Goal: Task Accomplishment & Management: Complete application form

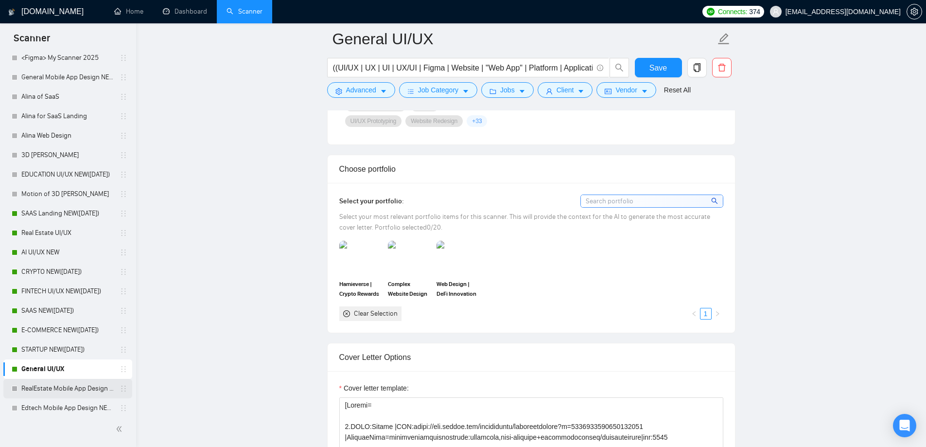
scroll to position [438, 0]
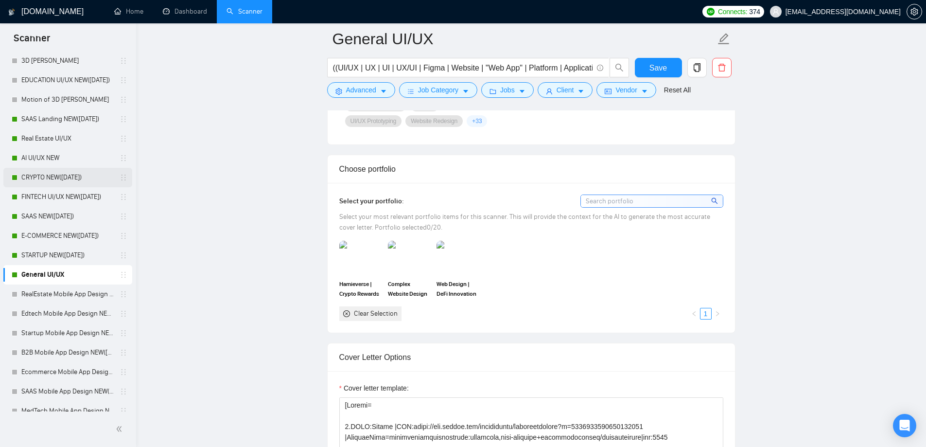
click at [53, 176] on link "CRYPTO NEW([DATE])" at bounding box center [67, 177] width 92 height 19
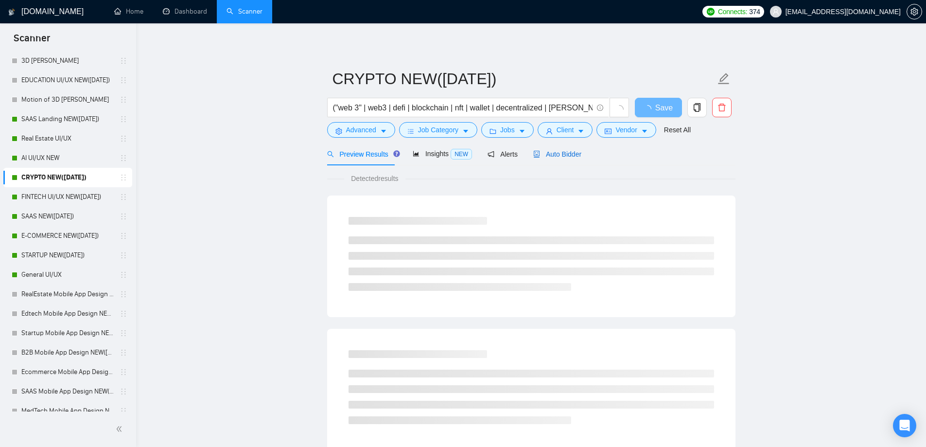
click at [559, 155] on span "Auto Bidder" at bounding box center [557, 154] width 48 height 8
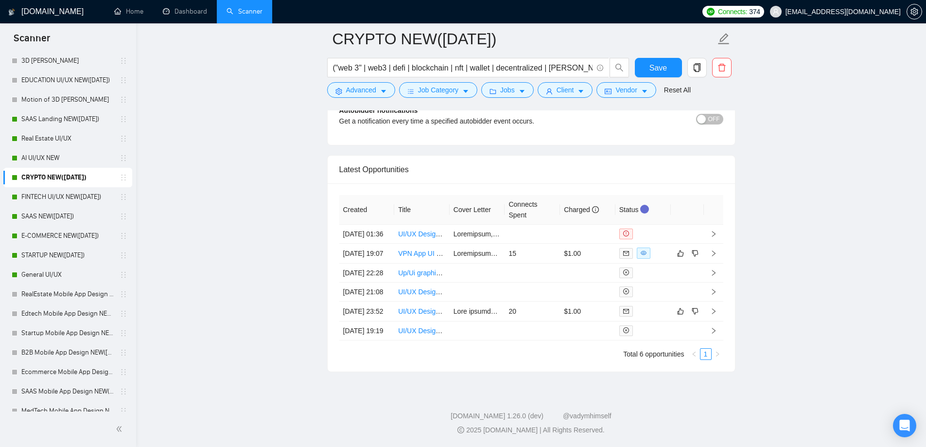
scroll to position [2431, 0]
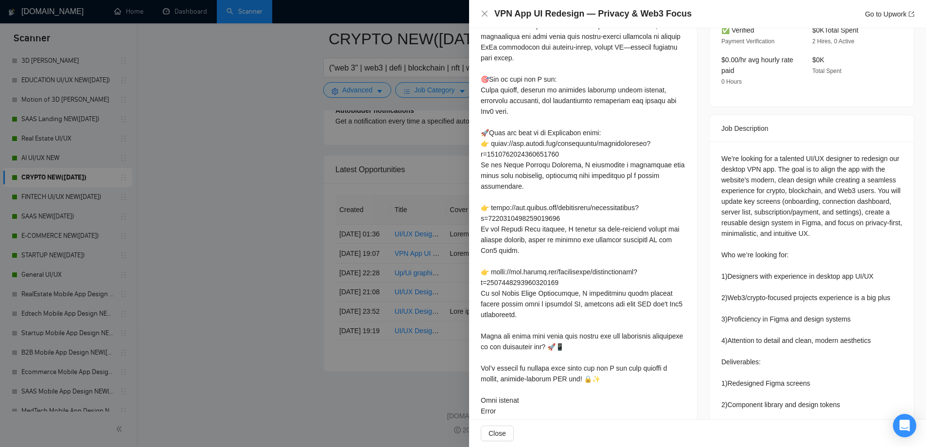
scroll to position [286, 0]
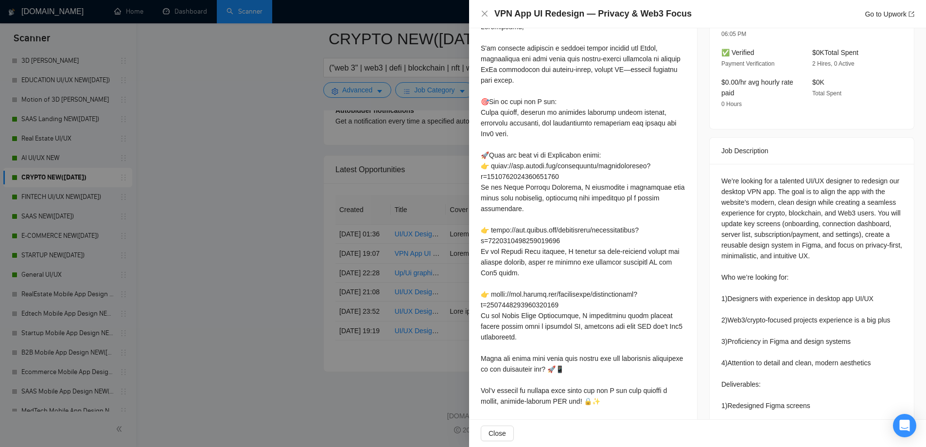
click at [306, 250] on div at bounding box center [463, 223] width 926 height 447
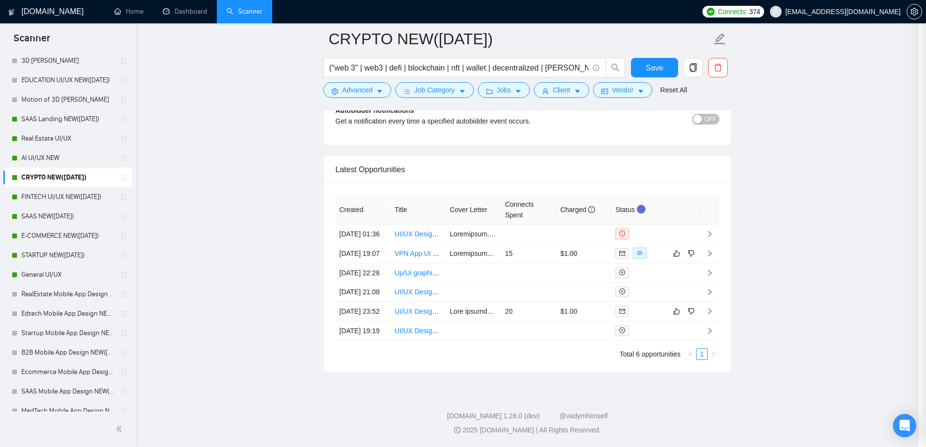
click at [267, 214] on div at bounding box center [463, 223] width 926 height 447
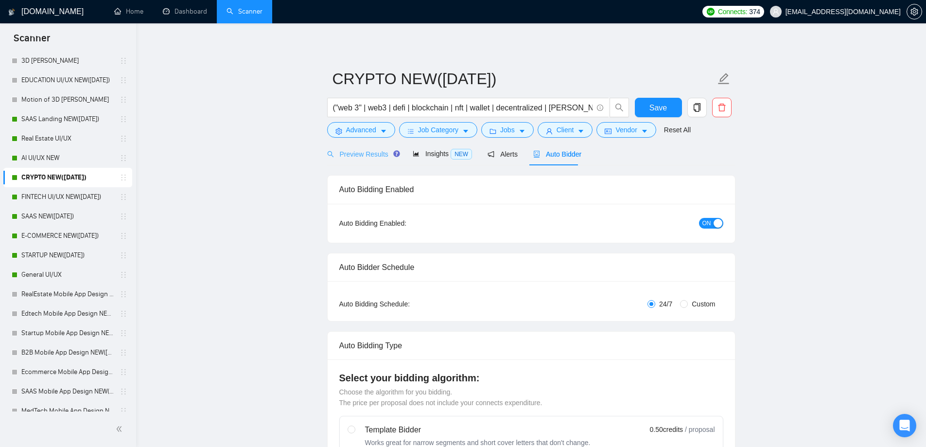
click at [353, 159] on div "Preview Results" at bounding box center [362, 153] width 70 height 23
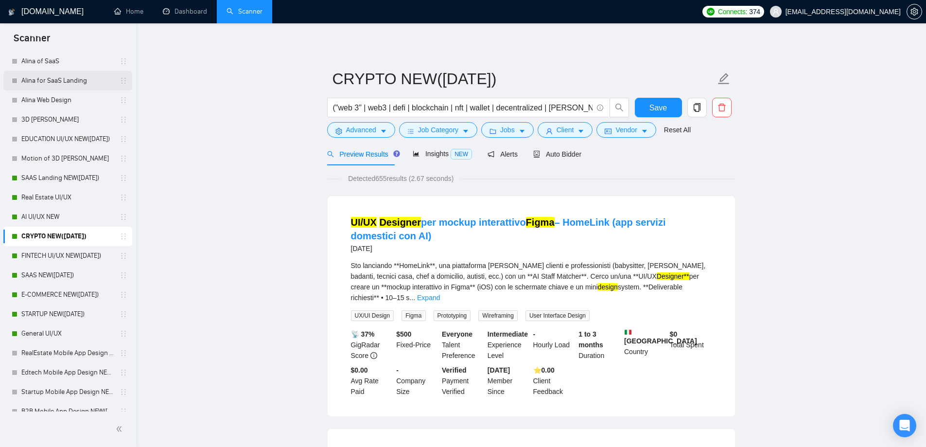
scroll to position [292, 0]
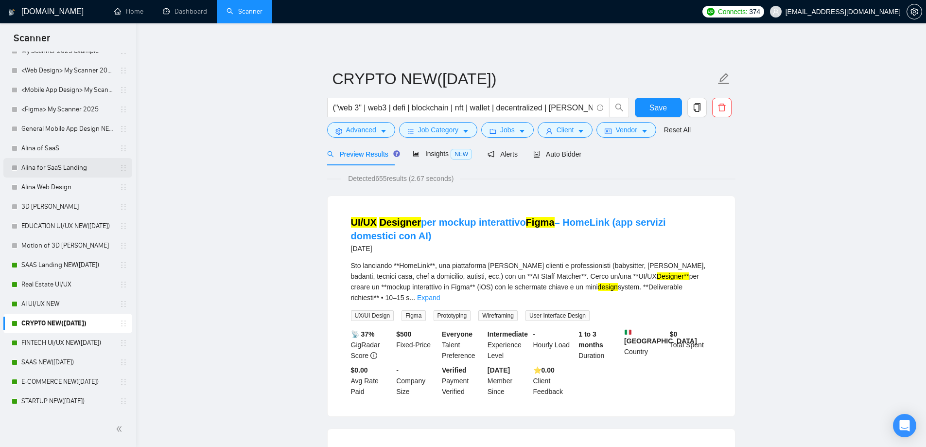
click at [57, 162] on link "Alina for SaaS Landing" at bounding box center [67, 167] width 92 height 19
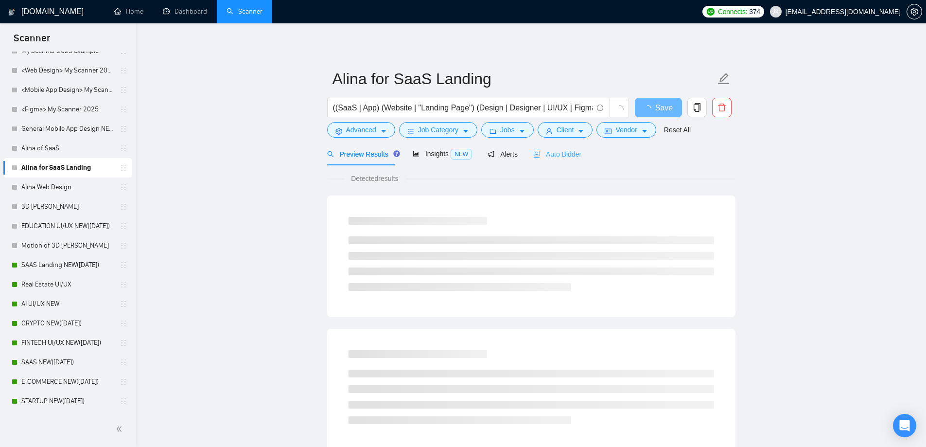
click at [562, 160] on div "Auto Bidder" at bounding box center [557, 153] width 48 height 23
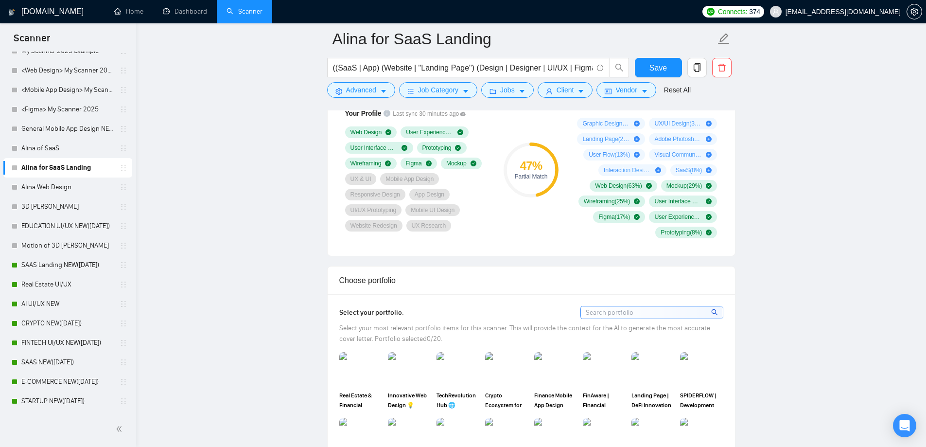
scroll to position [681, 0]
click at [40, 278] on link "Real Estate UI/UX" at bounding box center [67, 284] width 92 height 19
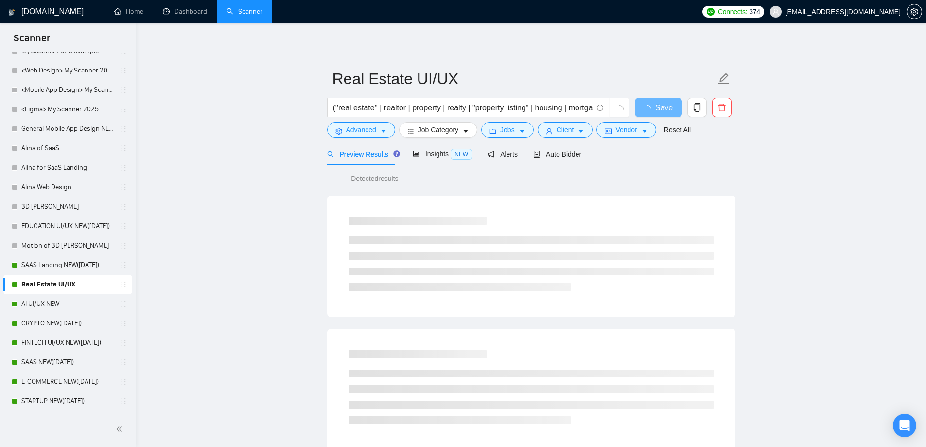
click at [551, 155] on span "Auto Bidder" at bounding box center [557, 154] width 48 height 8
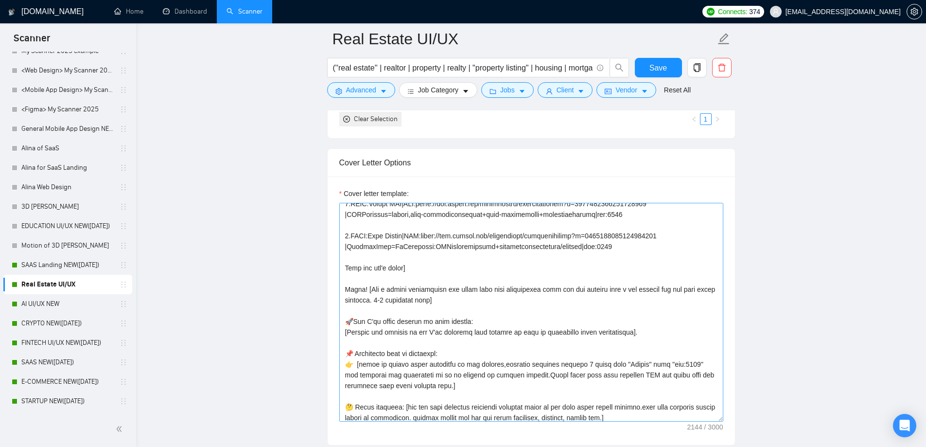
scroll to position [243, 0]
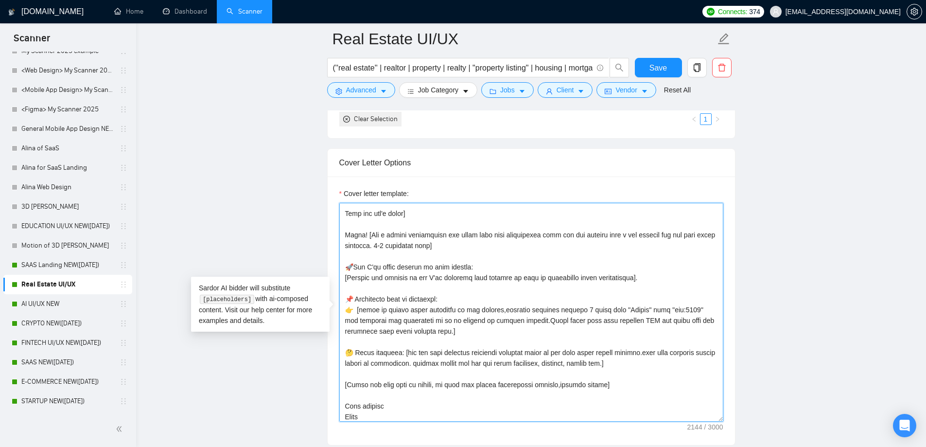
drag, startPoint x: 348, startPoint y: 278, endPoint x: 625, endPoint y: 273, distance: 276.7
click at [625, 273] on textarea "Cover letter template:" at bounding box center [531, 312] width 384 height 219
click at [585, 262] on textarea "Cover letter template:" at bounding box center [531, 312] width 384 height 219
drag, startPoint x: 362, startPoint y: 235, endPoint x: 628, endPoint y: 237, distance: 265.5
click at [628, 237] on textarea "Cover letter template:" at bounding box center [531, 312] width 384 height 219
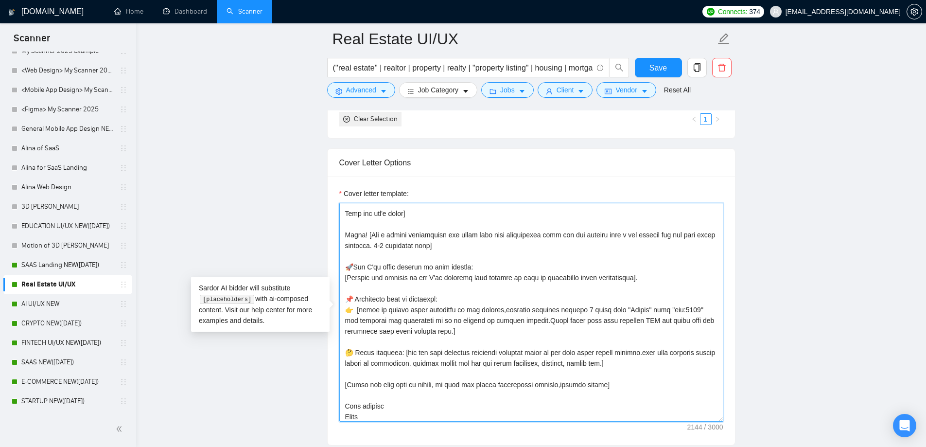
click at [529, 252] on textarea "Cover letter template:" at bounding box center [531, 312] width 384 height 219
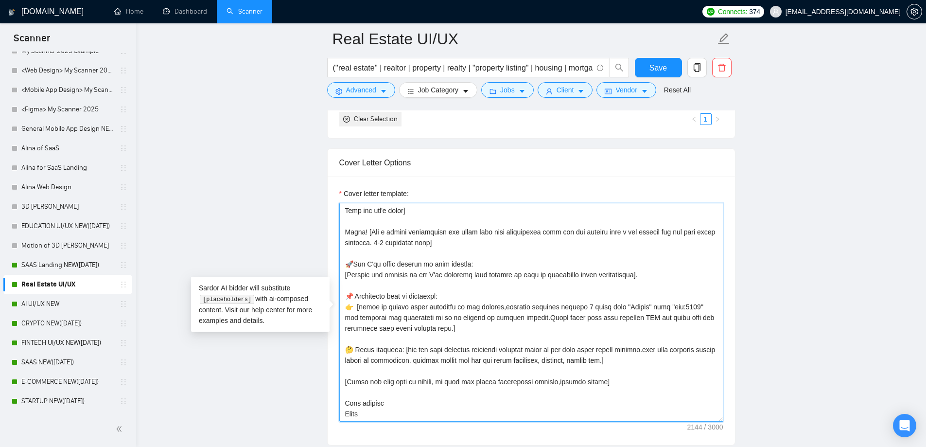
drag, startPoint x: 352, startPoint y: 272, endPoint x: 598, endPoint y: 277, distance: 246.6
click at [598, 277] on textarea "Cover letter template:" at bounding box center [531, 312] width 384 height 219
click at [510, 291] on textarea "Cover letter template:" at bounding box center [531, 312] width 384 height 219
drag, startPoint x: 361, startPoint y: 310, endPoint x: 478, endPoint y: 334, distance: 120.2
click at [478, 334] on textarea "Cover letter template:" at bounding box center [531, 312] width 384 height 219
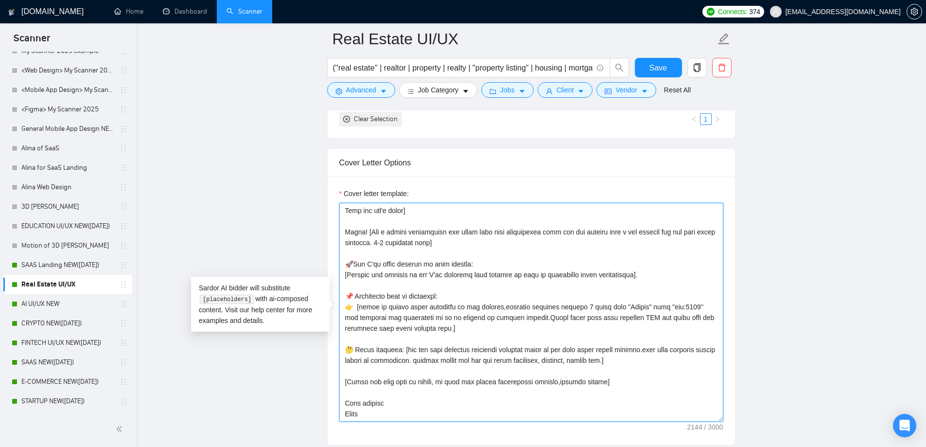
click at [423, 317] on textarea "Cover letter template:" at bounding box center [531, 312] width 384 height 219
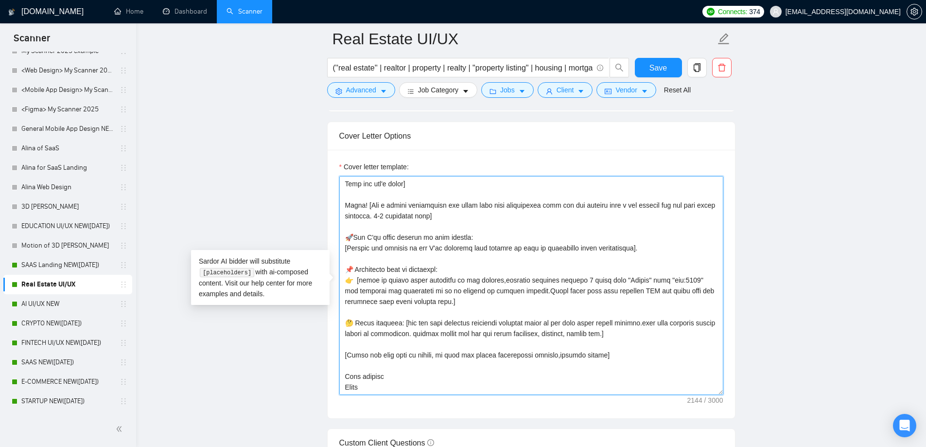
scroll to position [1070, 0]
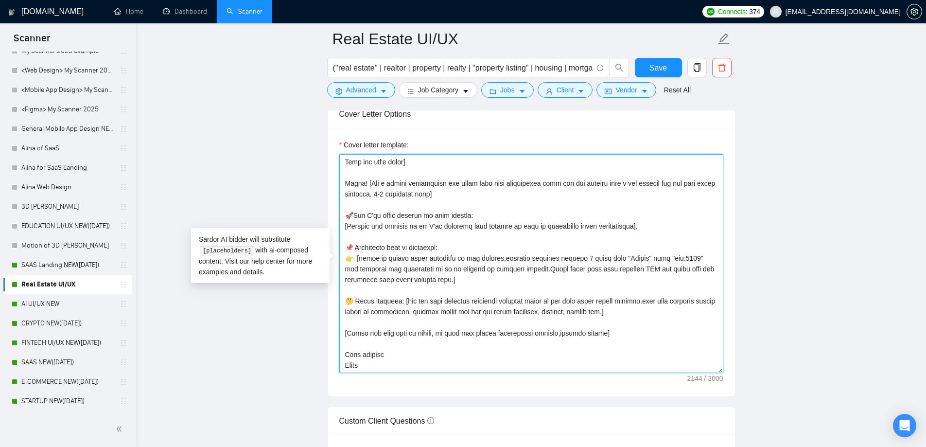
drag, startPoint x: 445, startPoint y: 296, endPoint x: 572, endPoint y: 313, distance: 128.6
click at [610, 314] on textarea "Cover letter template:" at bounding box center [531, 263] width 384 height 219
click at [570, 313] on textarea "Cover letter template:" at bounding box center [531, 263] width 384 height 219
drag, startPoint x: 398, startPoint y: 335, endPoint x: 602, endPoint y: 332, distance: 204.3
click at [602, 332] on textarea "Cover letter template:" at bounding box center [531, 263] width 384 height 219
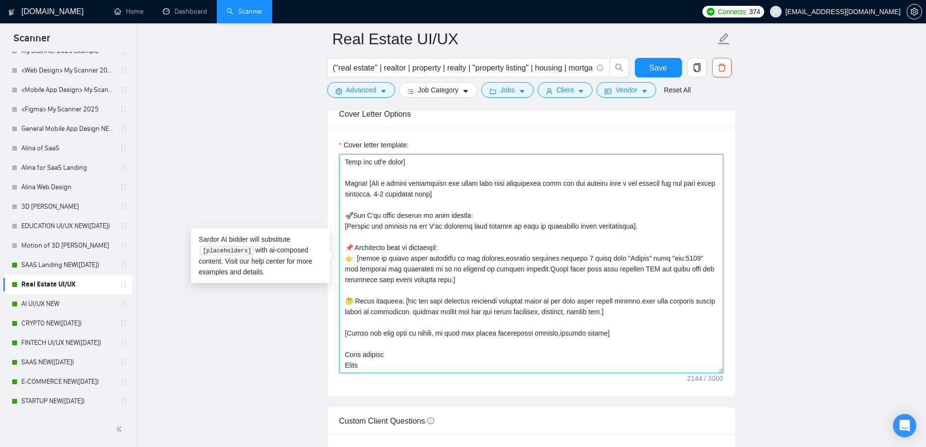
click at [540, 332] on textarea "Cover letter template:" at bounding box center [531, 263] width 384 height 219
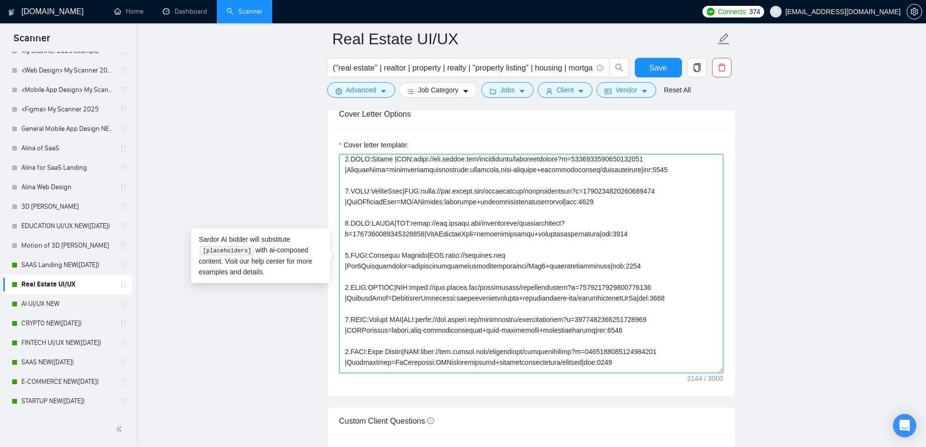
scroll to position [0, 0]
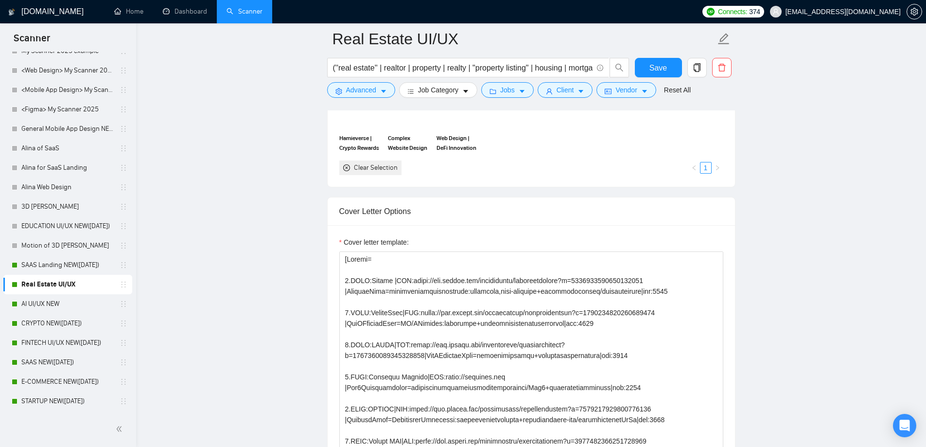
click at [256, 258] on main "Real Estate UI/UX (''real estate'' | realtor | property | realty | "property li…" at bounding box center [531, 400] width 759 height 2668
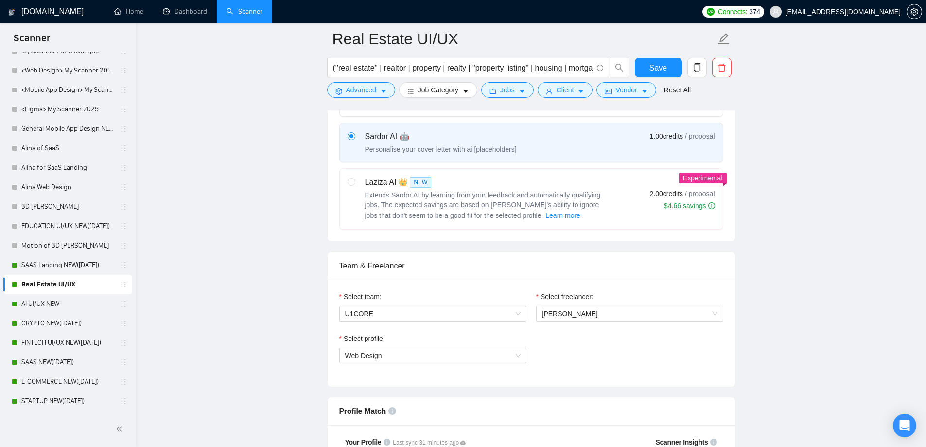
scroll to position [486, 0]
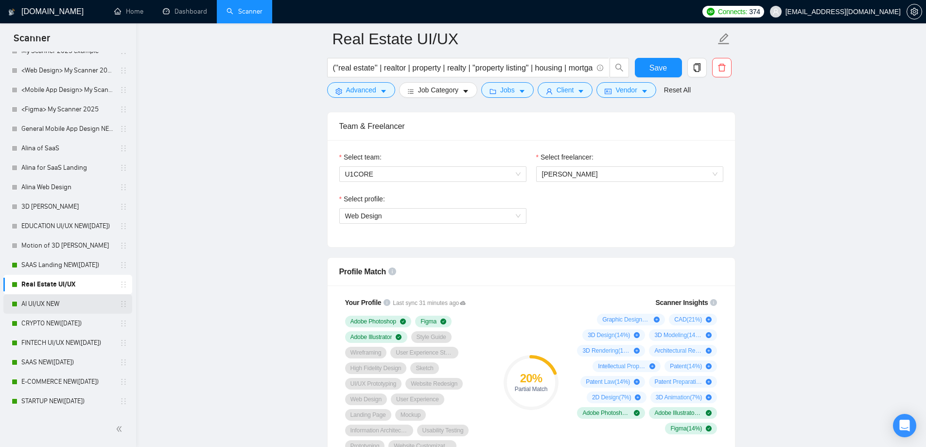
click at [77, 304] on link "AI UI/UX NEW" at bounding box center [67, 303] width 92 height 19
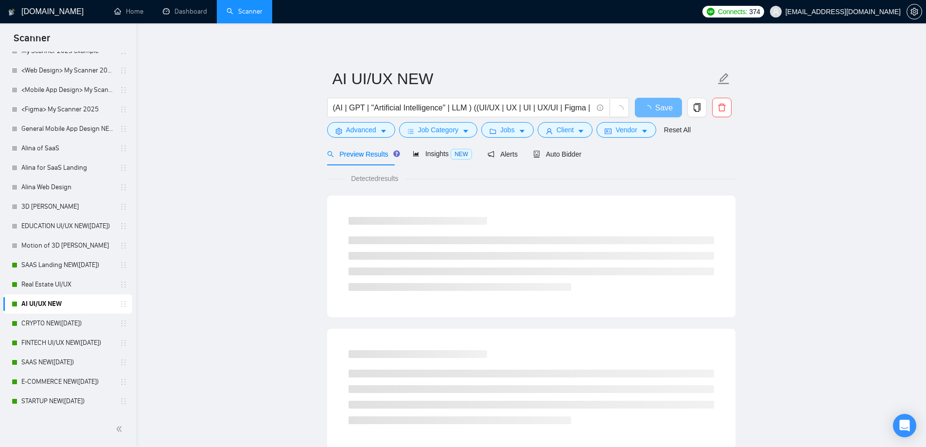
click at [588, 158] on div "Preview Results Insights NEW Alerts Auto Bidder" at bounding box center [531, 153] width 408 height 23
click at [575, 153] on span "Auto Bidder" at bounding box center [557, 154] width 48 height 8
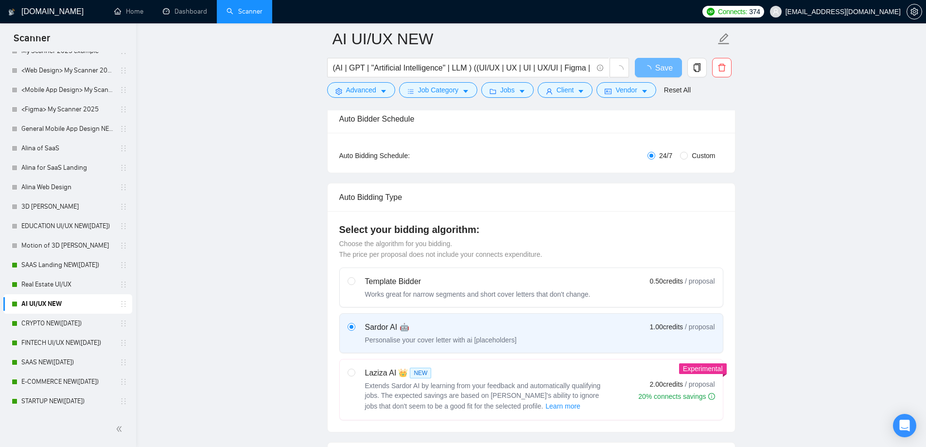
scroll to position [49, 0]
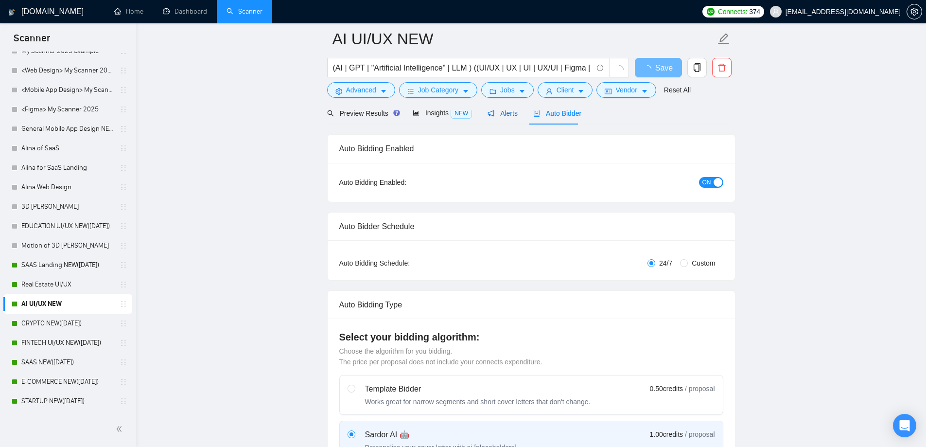
click at [489, 112] on icon "notification" at bounding box center [491, 113] width 7 height 7
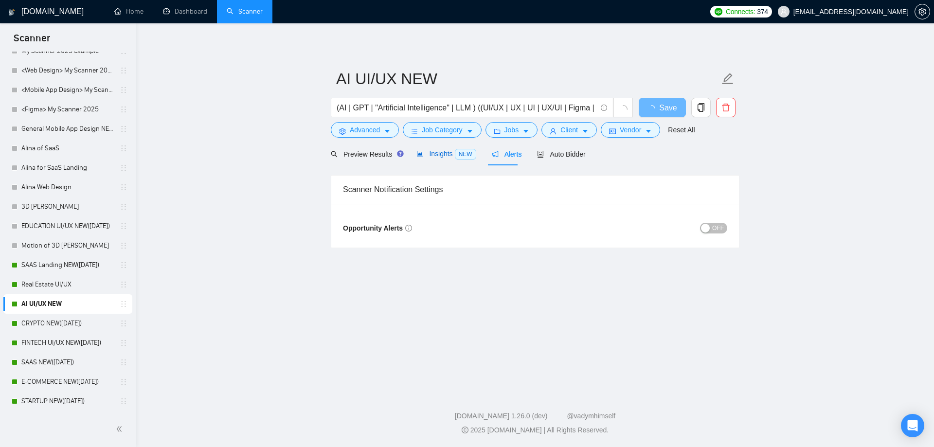
click at [437, 158] on span "Insights NEW" at bounding box center [445, 154] width 59 height 8
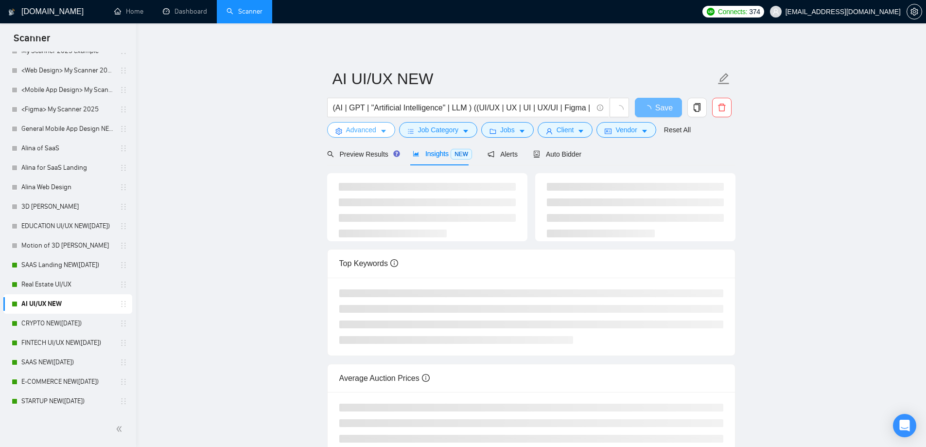
click at [365, 129] on span "Advanced" at bounding box center [361, 129] width 30 height 11
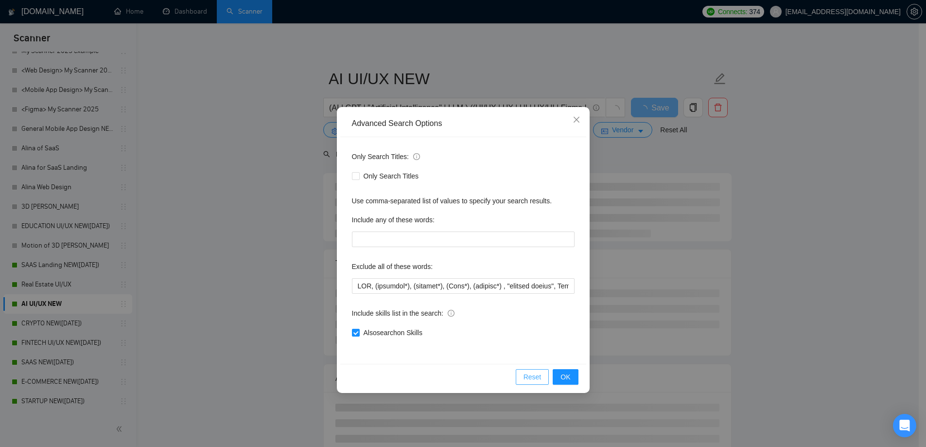
click at [533, 376] on span "Reset" at bounding box center [533, 376] width 18 height 11
checkbox input "false"
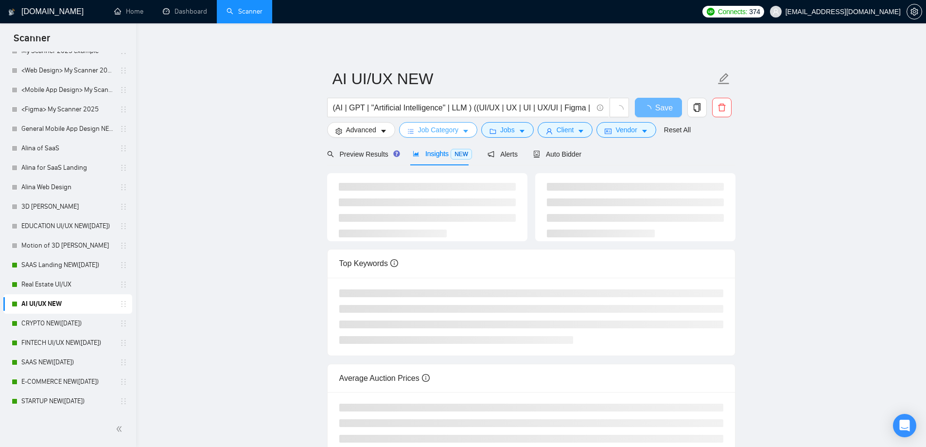
click at [429, 128] on span "Job Category" at bounding box center [438, 129] width 40 height 11
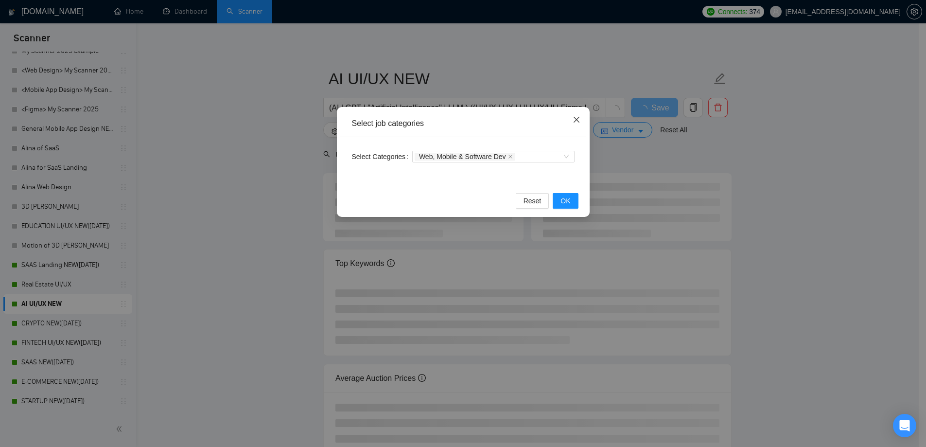
click at [572, 121] on span "Close" at bounding box center [577, 120] width 26 height 26
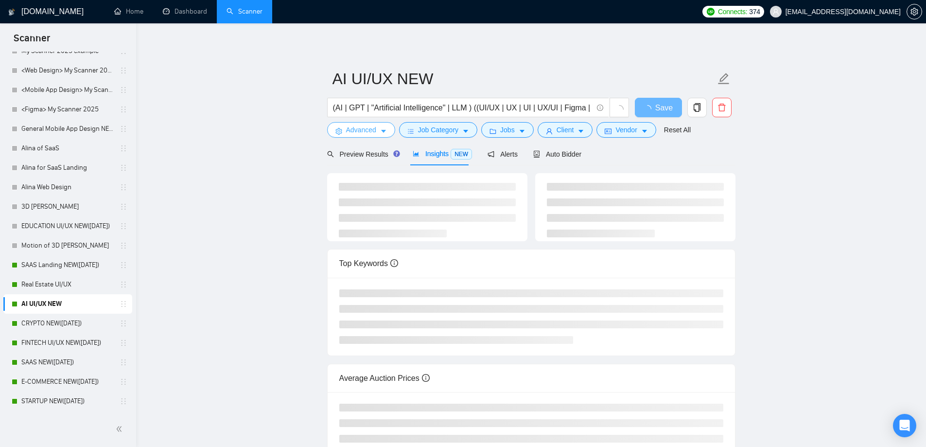
click at [366, 135] on span "Advanced" at bounding box center [361, 129] width 30 height 11
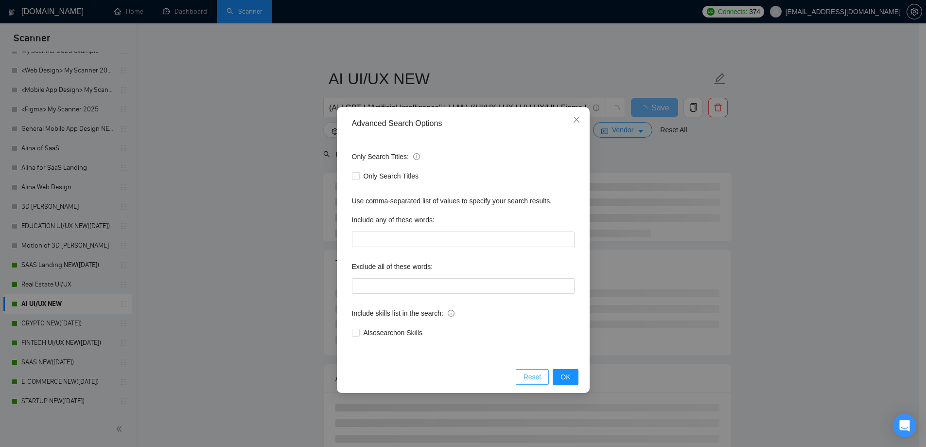
drag, startPoint x: 535, startPoint y: 377, endPoint x: 476, endPoint y: 269, distance: 122.7
click at [535, 376] on span "Reset" at bounding box center [533, 376] width 18 height 11
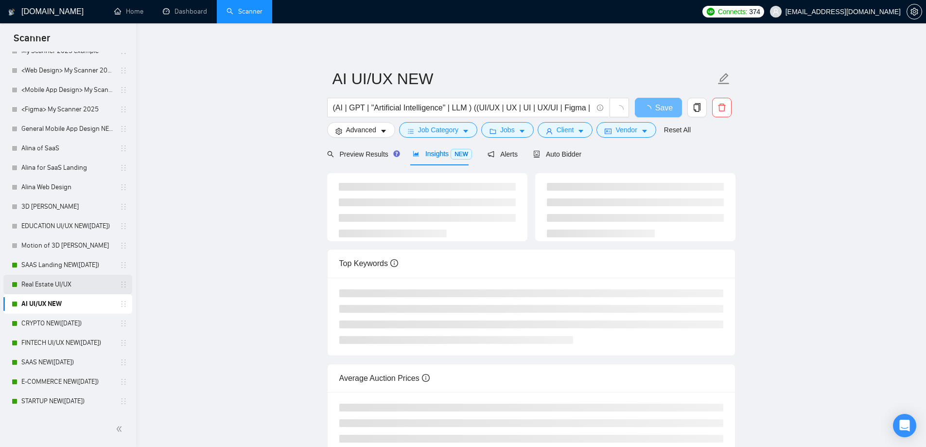
click at [66, 278] on link "Real Estate UI/UX" at bounding box center [67, 284] width 92 height 19
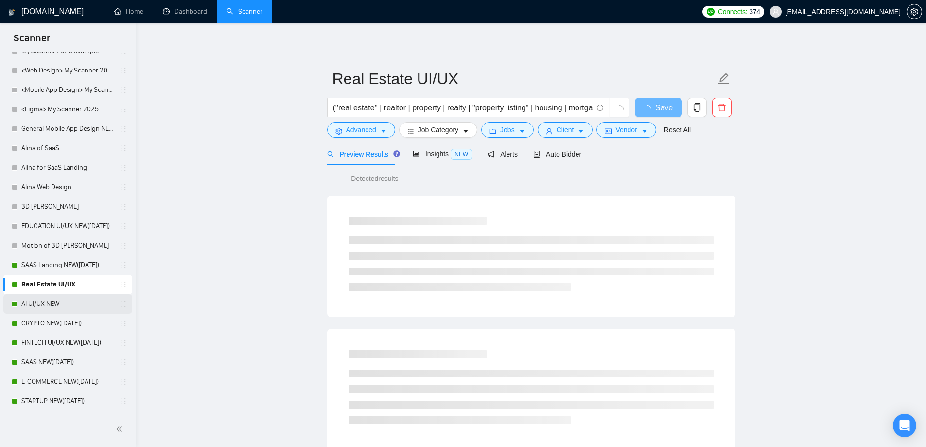
click at [57, 307] on link "AI UI/UX NEW" at bounding box center [67, 303] width 92 height 19
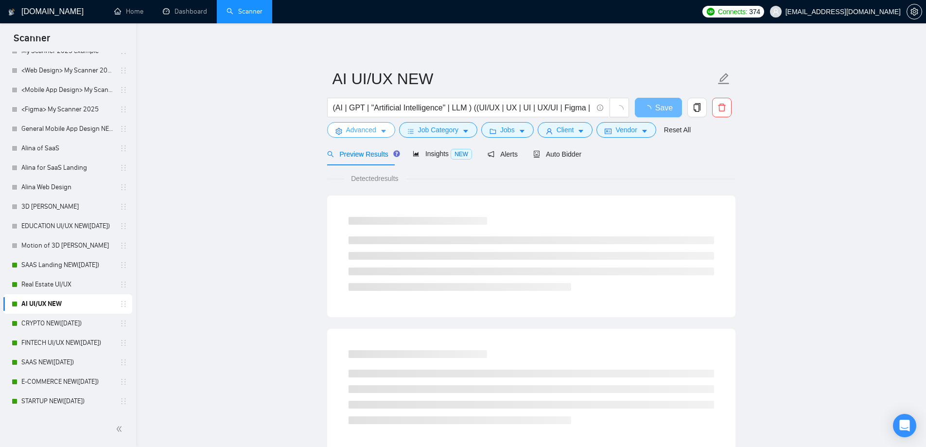
click at [368, 130] on span "Advanced" at bounding box center [361, 129] width 30 height 11
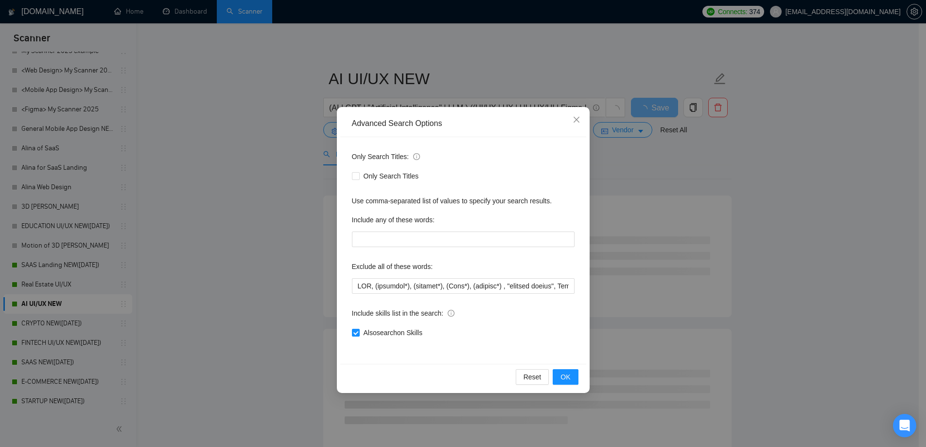
click at [187, 197] on div "Advanced Search Options Only Search Titles: Only Search Titles Use comma-separa…" at bounding box center [463, 223] width 926 height 447
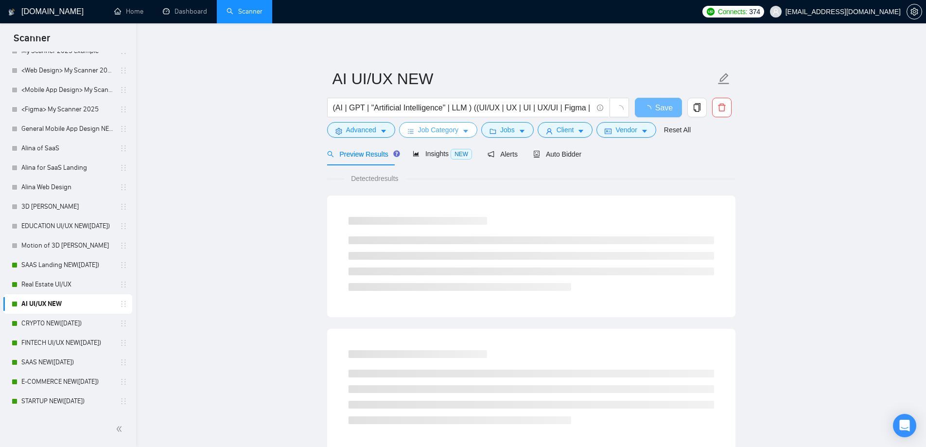
click at [438, 133] on span "Job Category" at bounding box center [438, 129] width 40 height 11
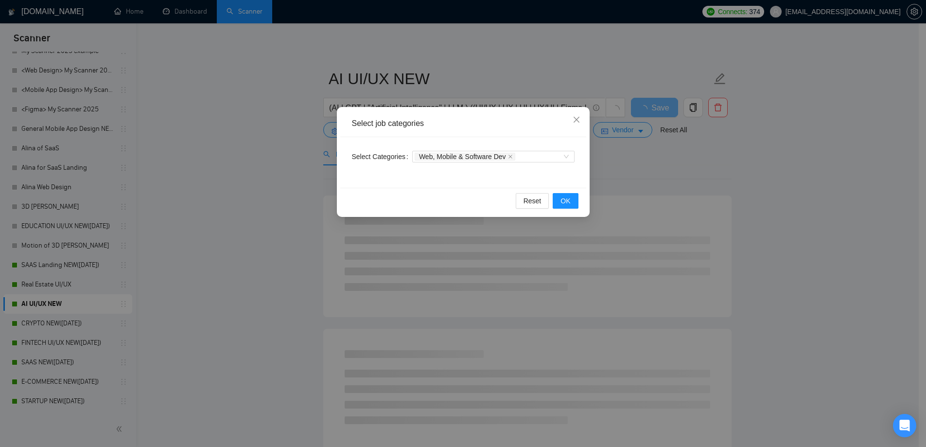
click at [692, 152] on div "Select job categories Select Categories Web, Mobile & Software Dev Reset OK" at bounding box center [463, 223] width 926 height 447
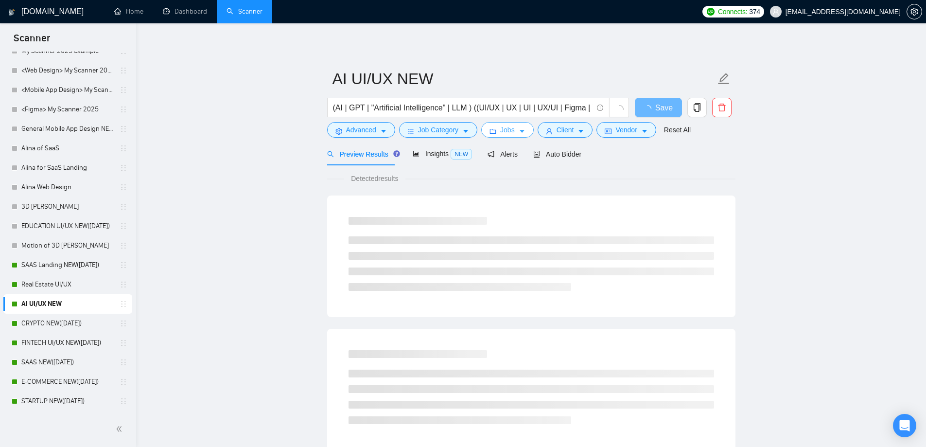
click at [519, 125] on button "Jobs" at bounding box center [507, 130] width 53 height 16
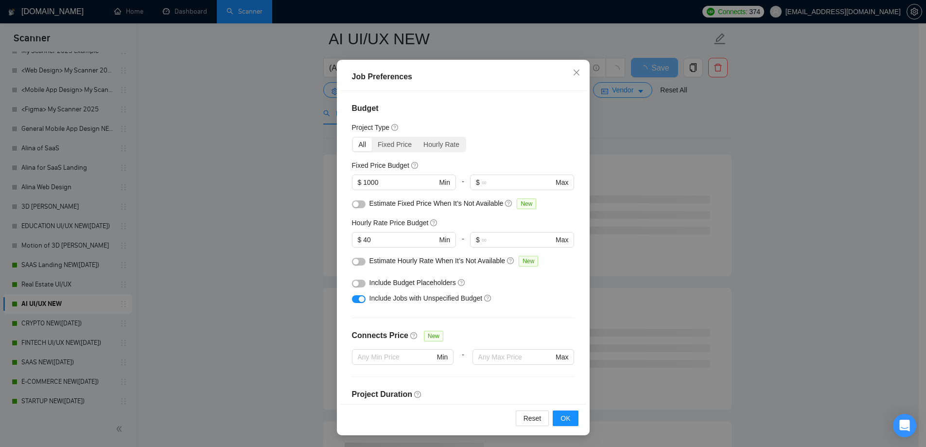
click at [375, 152] on div "All Fixed Price Hourly Rate" at bounding box center [409, 145] width 115 height 16
click at [387, 145] on div "Fixed Price" at bounding box center [395, 145] width 46 height 14
click at [372, 138] on input "Fixed Price" at bounding box center [372, 138] width 0 height 0
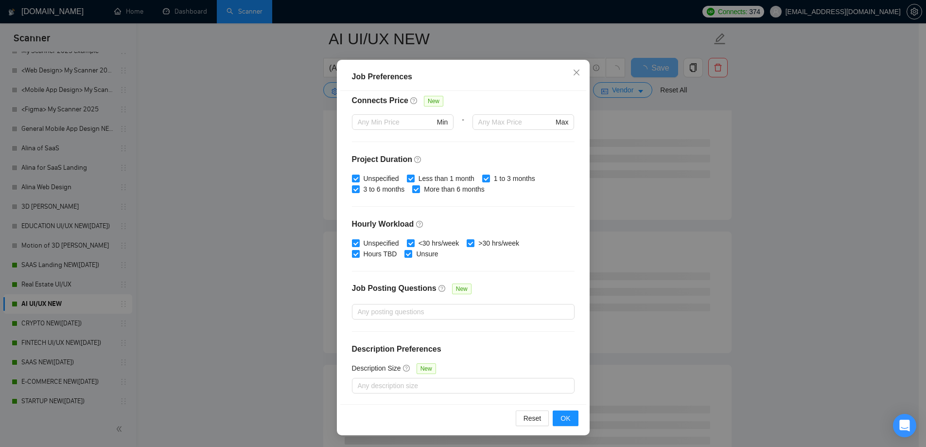
scroll to position [194, 0]
click at [253, 254] on div "Job Preferences Budget Project Type All Fixed Price Hourly Rate Fixed Price Bud…" at bounding box center [463, 223] width 926 height 447
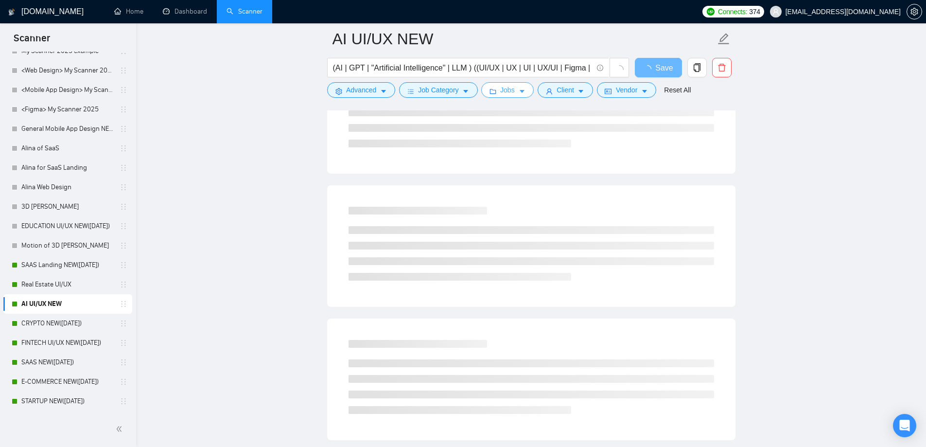
scroll to position [97, 0]
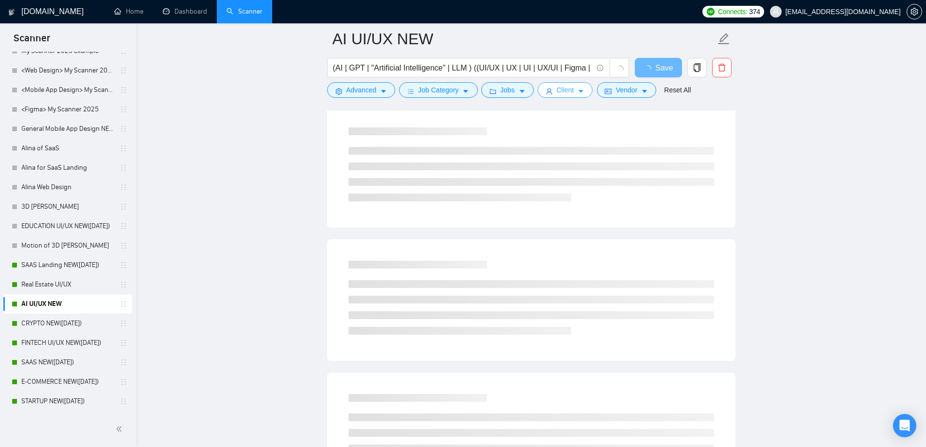
click at [557, 92] on span "Client" at bounding box center [566, 90] width 18 height 11
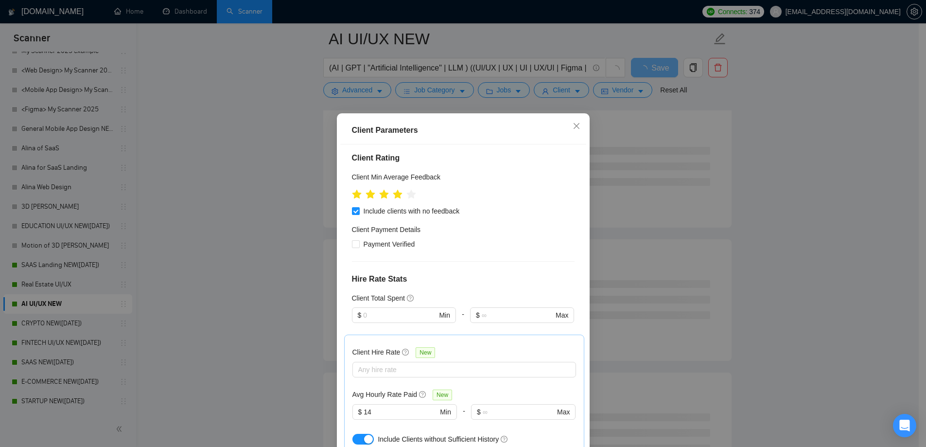
scroll to position [53, 0]
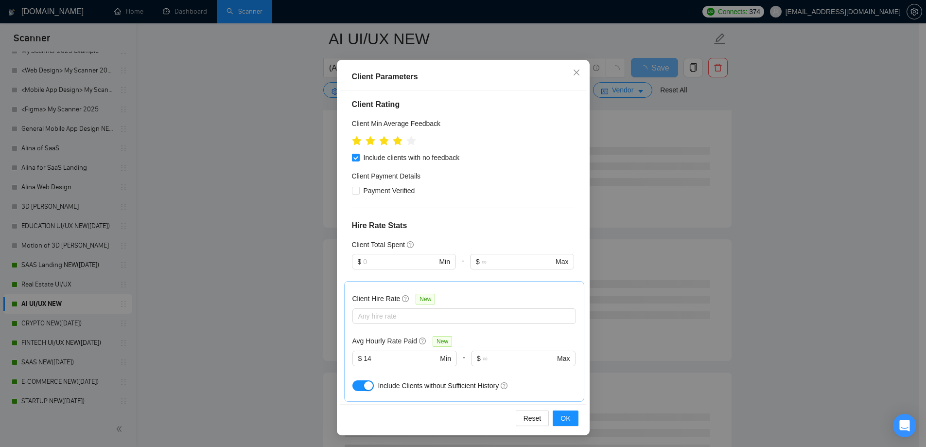
click at [279, 276] on div "Client Parameters Client Location Include Client Countries United States United…" at bounding box center [463, 223] width 926 height 447
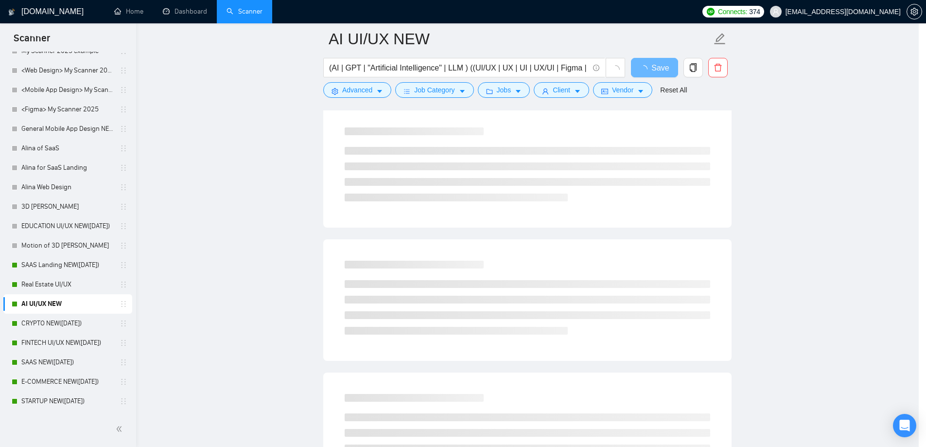
scroll to position [0, 0]
click at [612, 82] on div "(AI | GPT | "Artificial Intelligence" | LLM ) ((UI/UX | UX | UI | UX/UI | Figma…" at bounding box center [478, 70] width 306 height 24
click at [616, 87] on span "Vendor" at bounding box center [626, 90] width 21 height 11
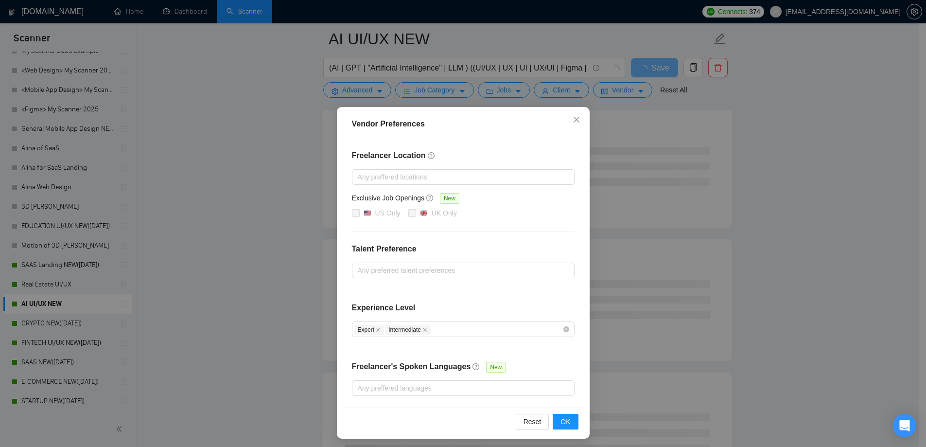
scroll to position [3, 0]
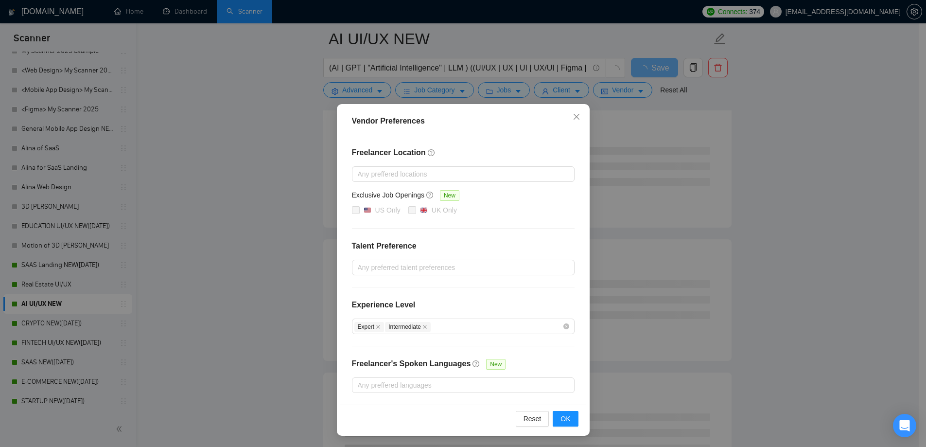
click at [262, 268] on div "Vendor Preferences Freelancer Location Any preffered locations Exclusive Job Op…" at bounding box center [463, 223] width 926 height 447
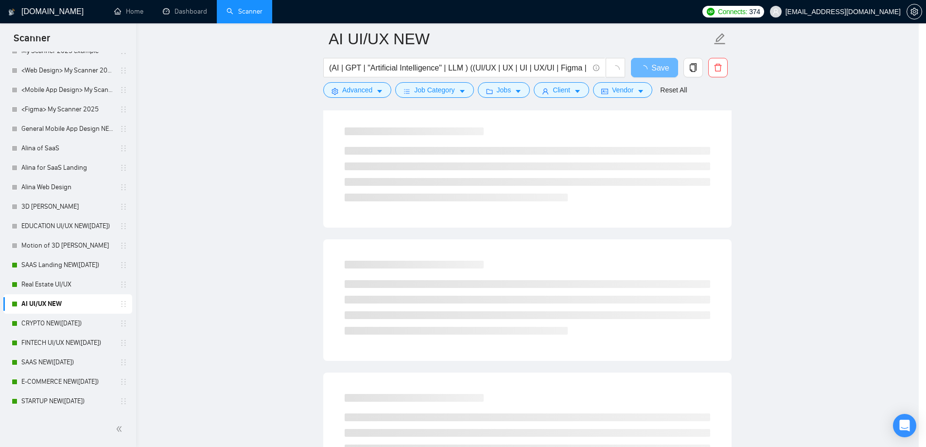
scroll to position [0, 0]
click at [629, 93] on span "Vendor" at bounding box center [626, 90] width 21 height 11
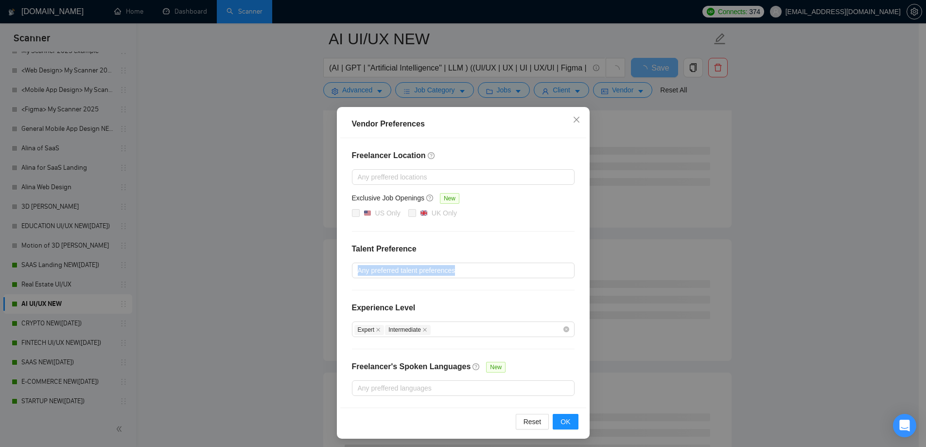
click at [302, 277] on div "Vendor Preferences Freelancer Location Any preffered locations Exclusive Job Op…" at bounding box center [463, 223] width 926 height 447
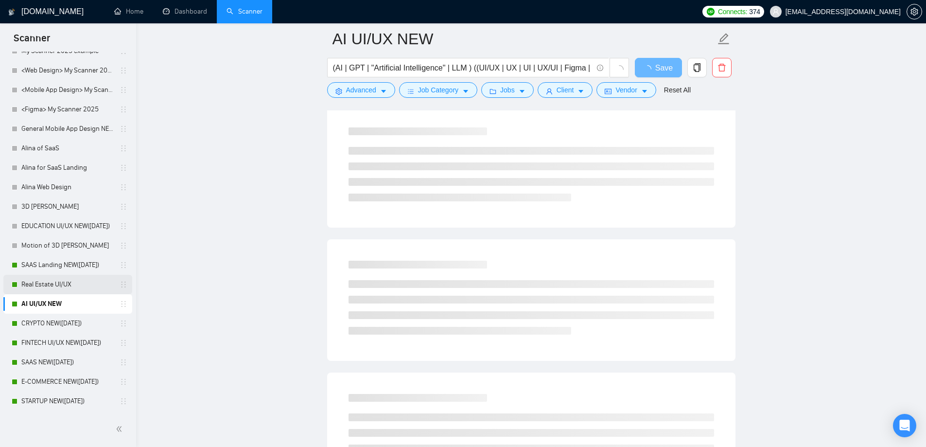
click at [53, 276] on link "Real Estate UI/UX" at bounding box center [67, 284] width 92 height 19
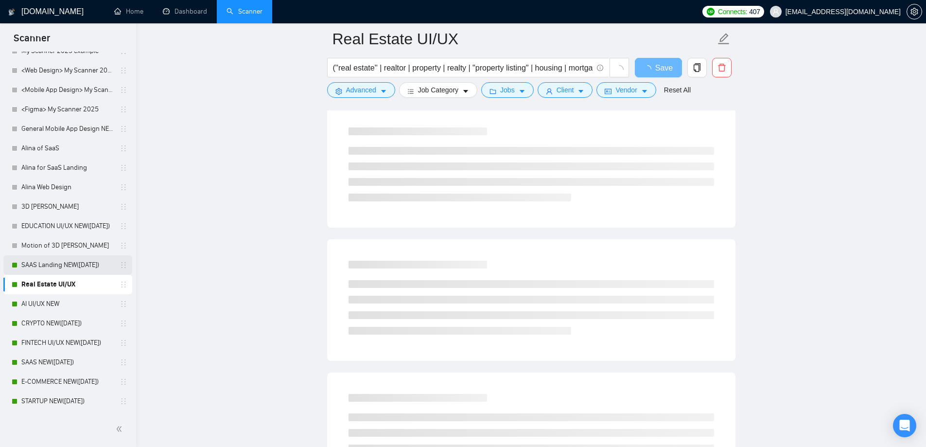
click at [68, 265] on link "SAAS Landing NEW([DATE])" at bounding box center [67, 264] width 92 height 19
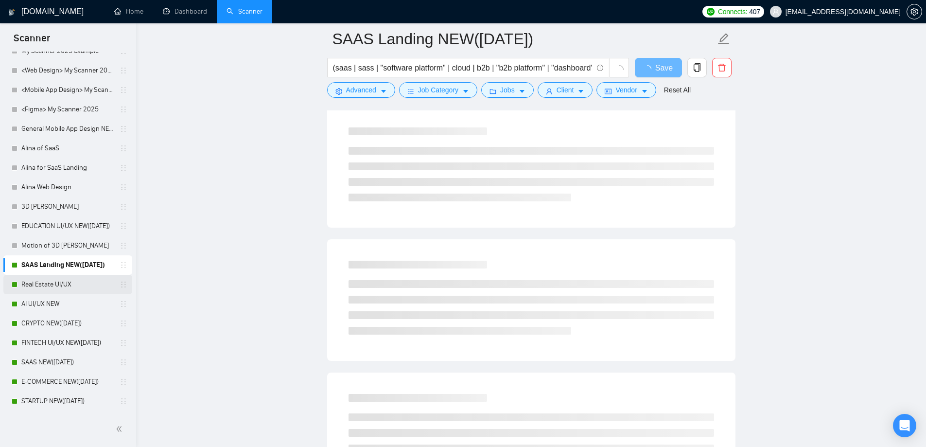
click at [50, 286] on link "Real Estate UI/UX" at bounding box center [67, 284] width 92 height 19
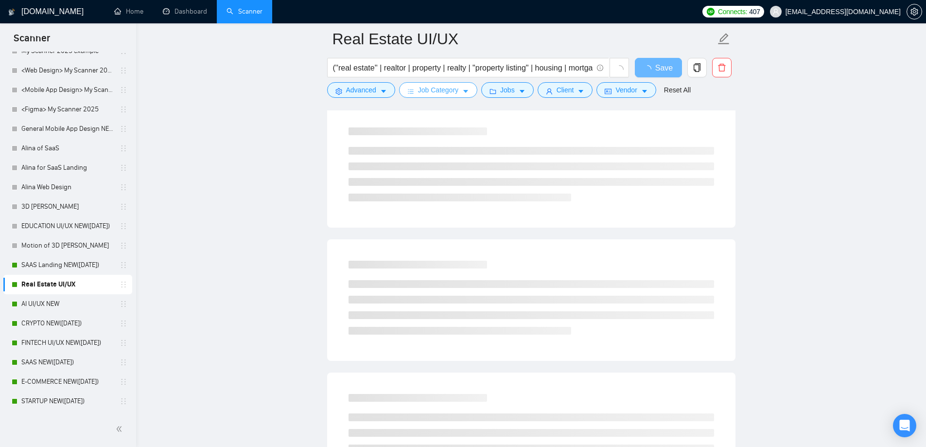
click at [451, 85] on span "Job Category" at bounding box center [438, 90] width 40 height 11
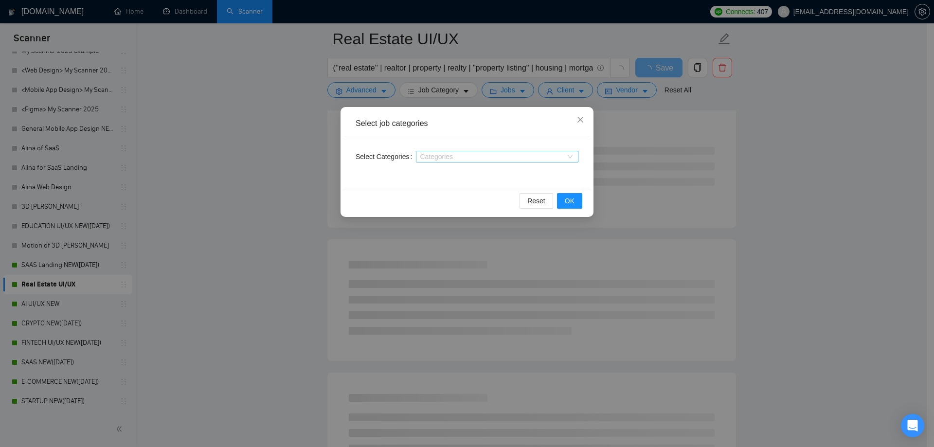
click at [435, 158] on div at bounding box center [492, 157] width 148 height 8
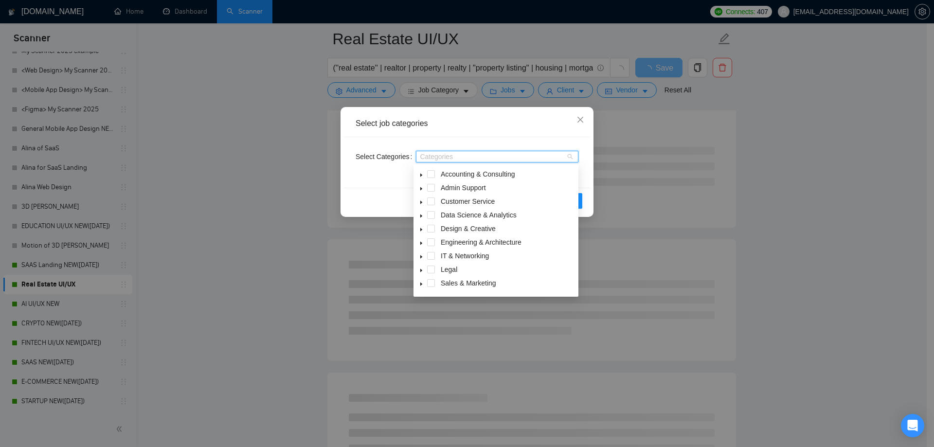
click at [421, 229] on icon "caret-down" at bounding box center [421, 229] width 2 height 3
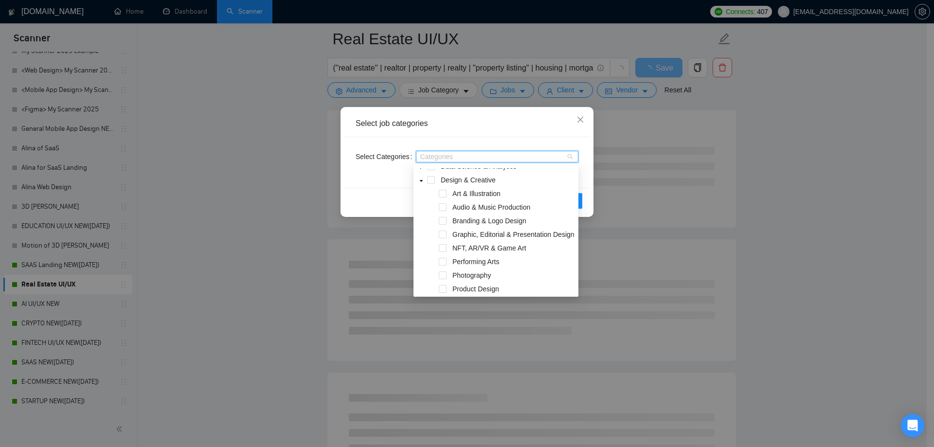
scroll to position [97, 0]
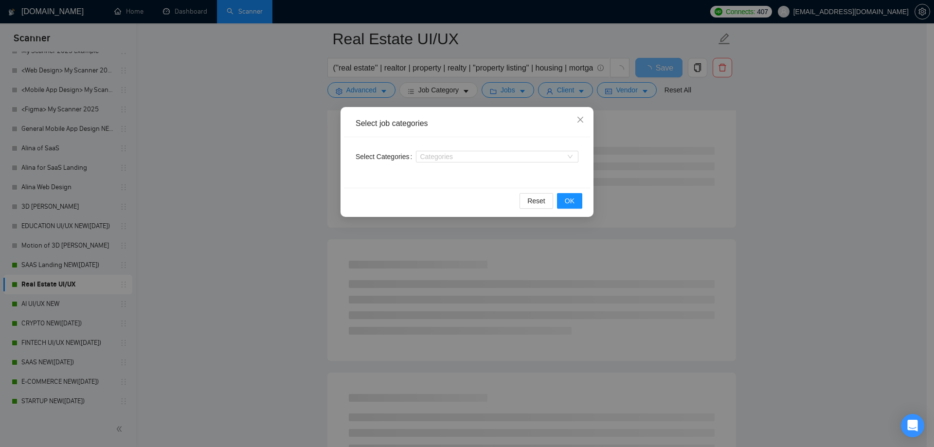
click at [125, 296] on div "Select job categories Select Categories Categories Reset OK" at bounding box center [467, 223] width 934 height 447
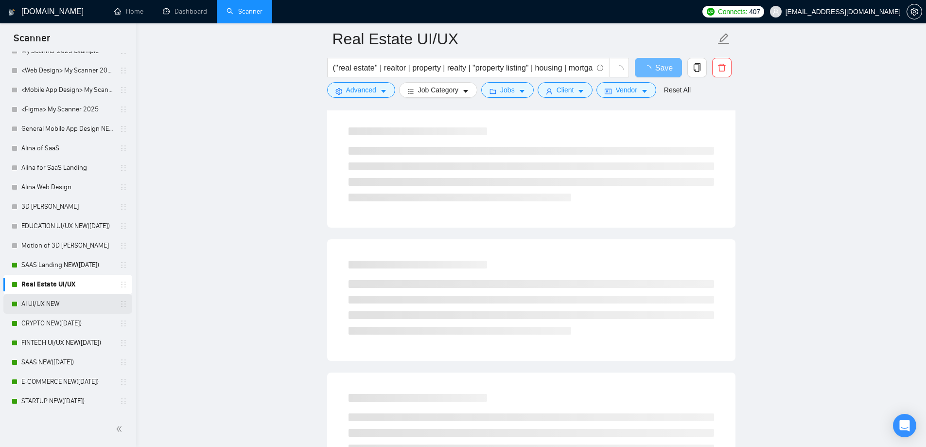
click at [63, 297] on link "AI UI/UX NEW" at bounding box center [67, 303] width 92 height 19
click at [431, 93] on span "Job Category" at bounding box center [438, 90] width 40 height 11
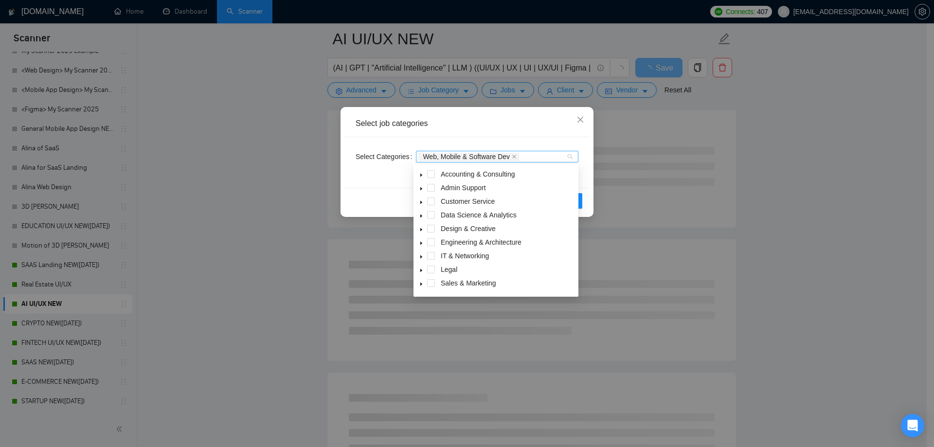
drag, startPoint x: 525, startPoint y: 157, endPoint x: 438, endPoint y: 156, distance: 87.0
click at [438, 156] on div "Web, Mobile & Software Dev" at bounding box center [492, 157] width 148 height 10
click at [440, 155] on span "Web, Mobile & Software Dev" at bounding box center [466, 156] width 87 height 7
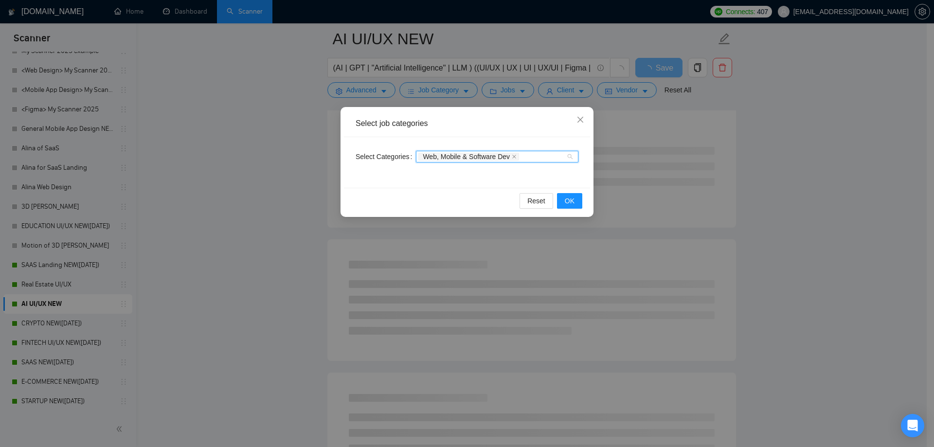
click at [440, 155] on span "Web, Mobile & Software Dev" at bounding box center [466, 156] width 87 height 7
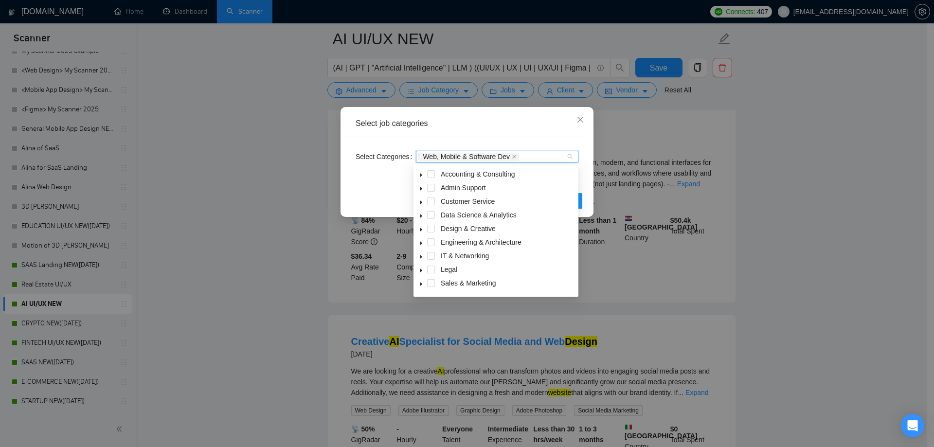
click at [419, 230] on icon "caret-down" at bounding box center [421, 229] width 5 height 5
click at [421, 229] on icon "caret-down" at bounding box center [421, 230] width 3 height 2
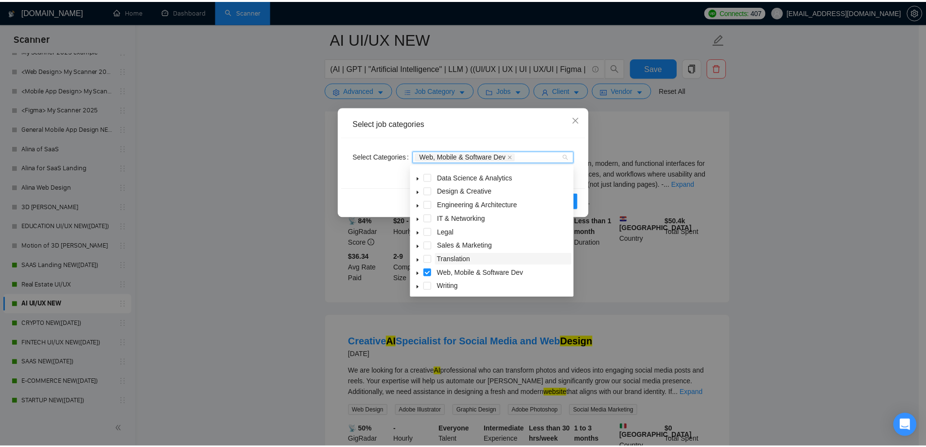
scroll to position [39, 0]
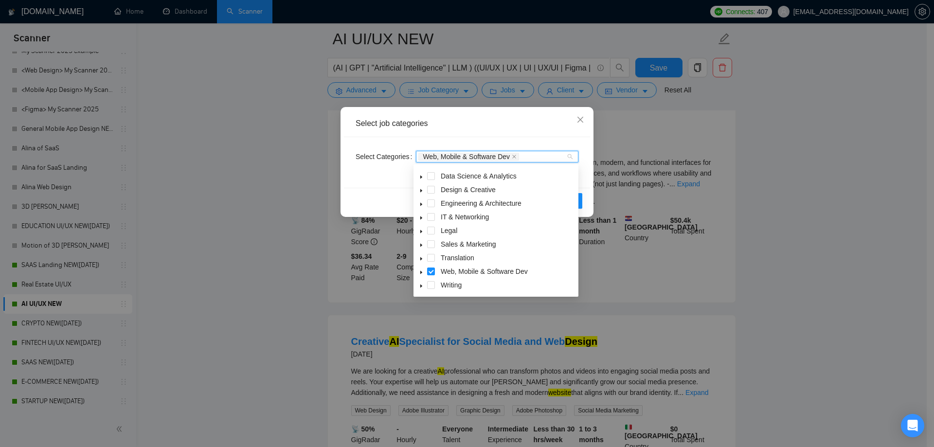
click at [228, 299] on div "Select job categories Select Categories Web, Mobile & Software Dev Reset OK" at bounding box center [467, 223] width 934 height 447
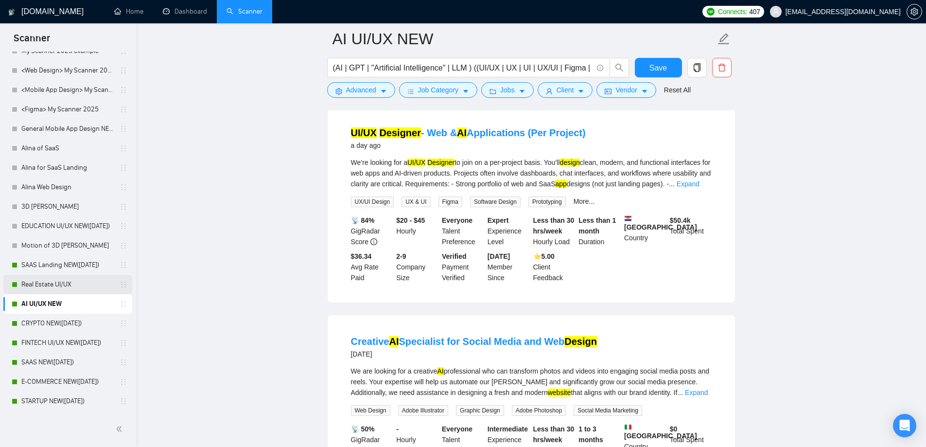
click at [42, 289] on link "Real Estate UI/UX" at bounding box center [67, 284] width 92 height 19
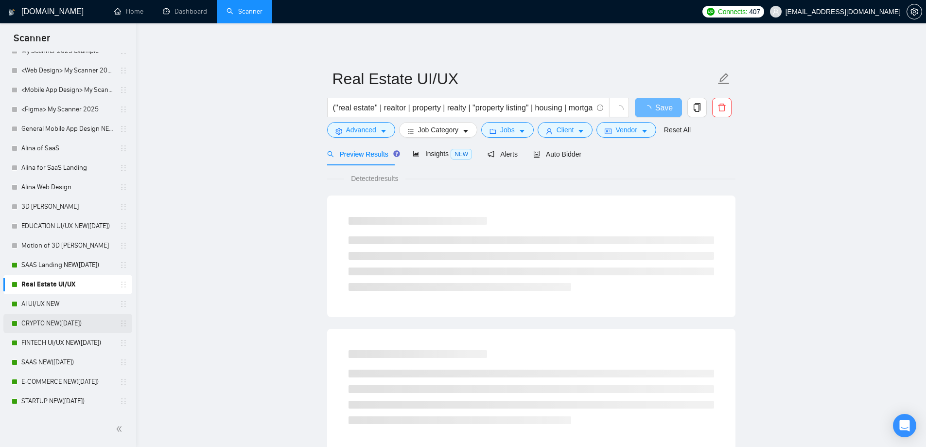
click at [56, 318] on link "CRYPTO NEW([DATE])" at bounding box center [67, 323] width 92 height 19
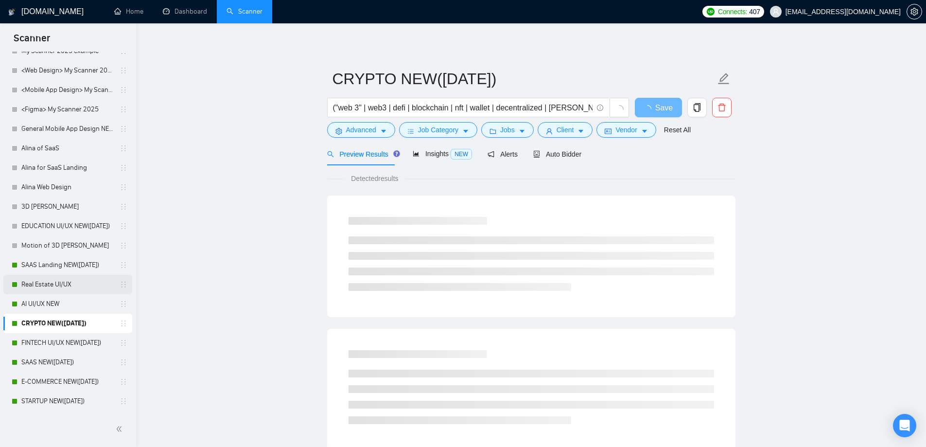
click at [70, 282] on link "Real Estate UI/UX" at bounding box center [67, 284] width 92 height 19
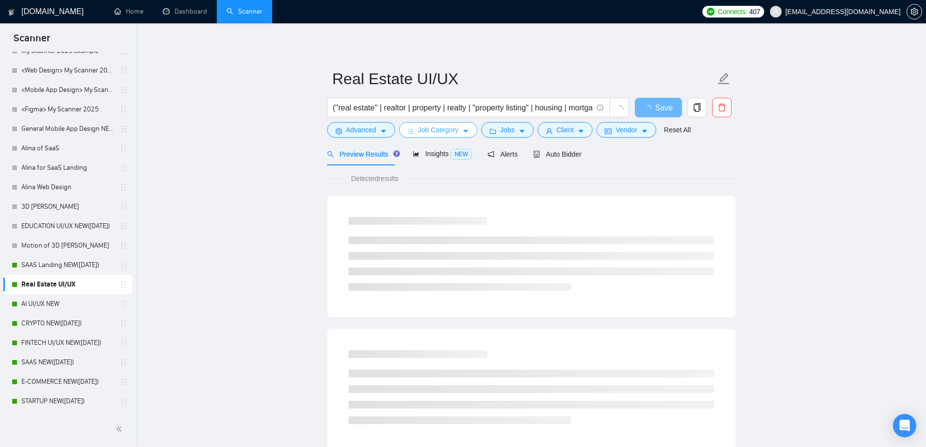
click at [421, 133] on span "Job Category" at bounding box center [438, 129] width 40 height 11
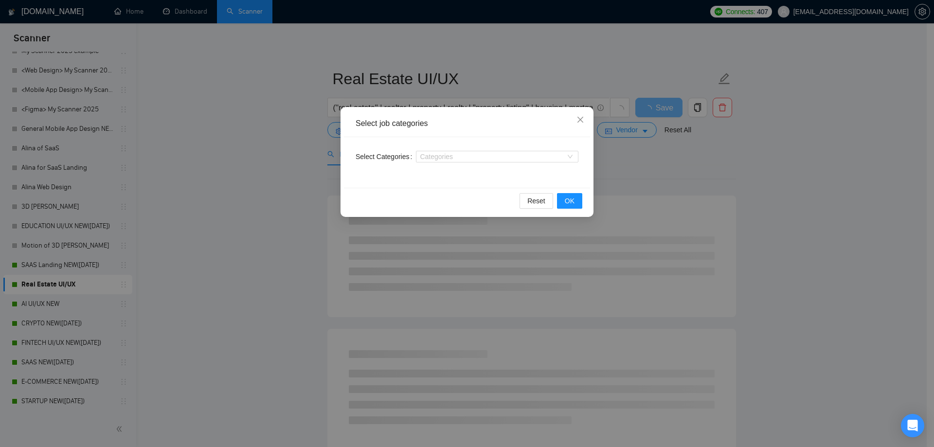
click at [434, 145] on div "Select Categories Categories" at bounding box center [467, 162] width 246 height 51
click at [441, 161] on div "Categories" at bounding box center [497, 157] width 162 height 12
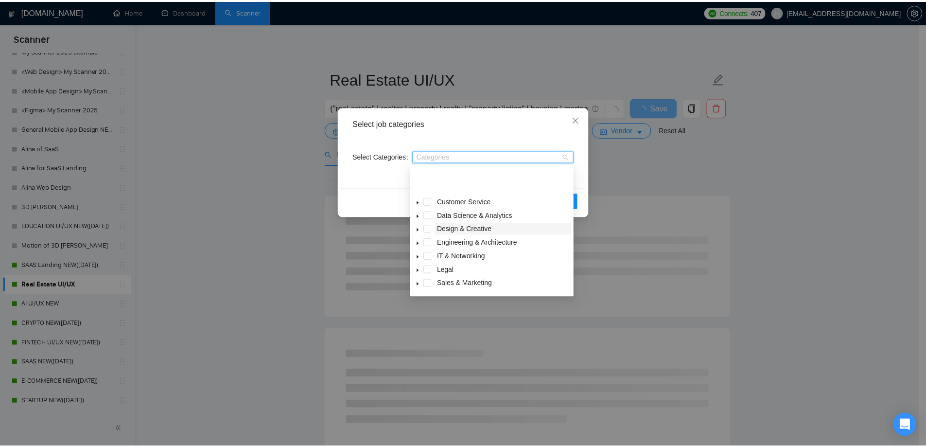
scroll to position [39, 0]
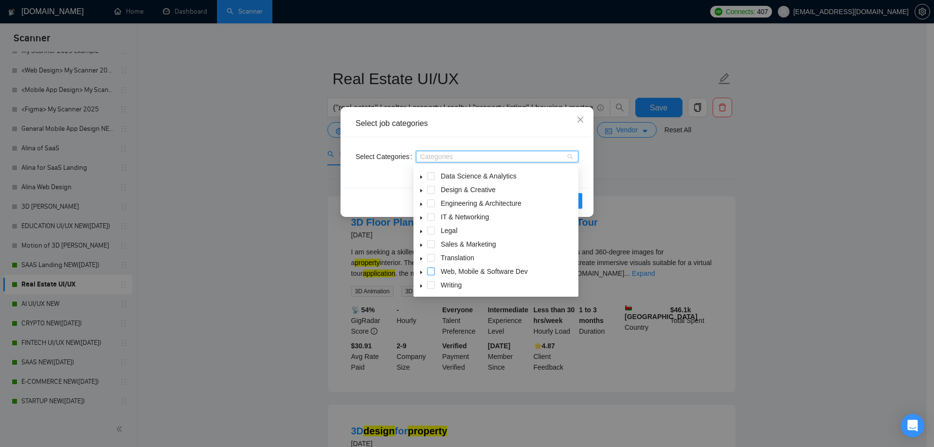
click at [430, 271] on span at bounding box center [431, 271] width 8 height 8
click at [374, 190] on div "Reset OK" at bounding box center [467, 201] width 246 height 26
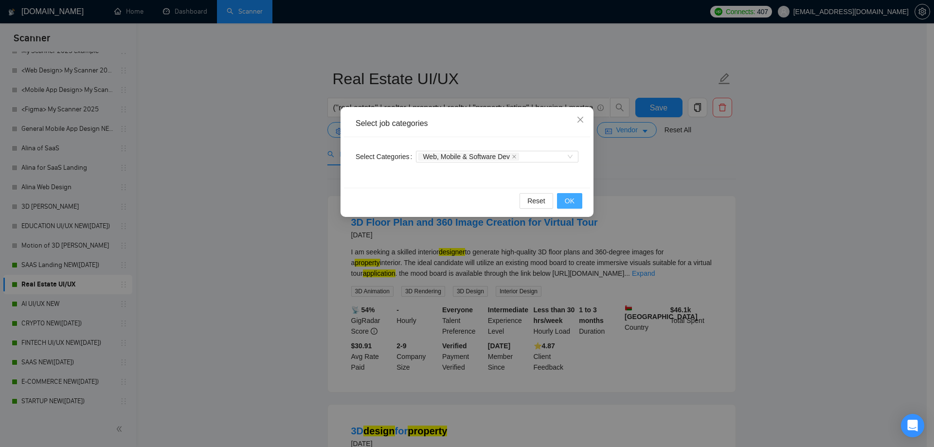
click at [561, 203] on button "OK" at bounding box center [569, 201] width 25 height 16
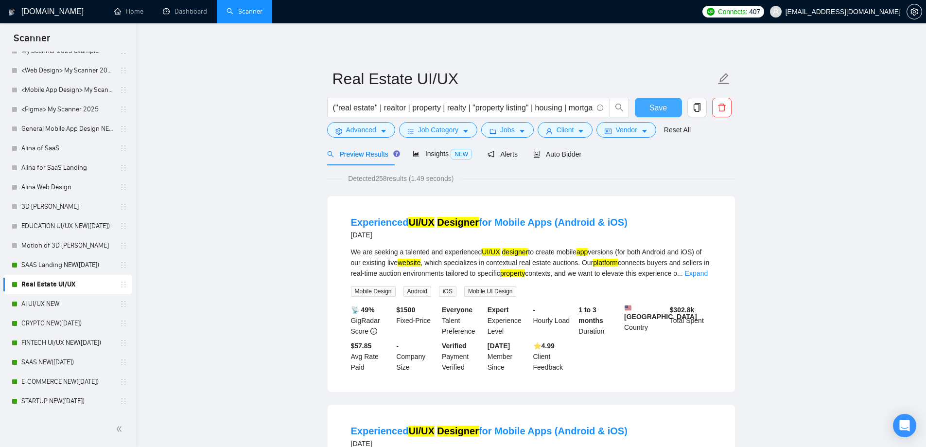
click at [658, 104] on span "Save" at bounding box center [659, 108] width 18 height 12
click at [578, 159] on div "Preview Results Insights NEW Alerts Auto Bidder" at bounding box center [531, 153] width 408 height 23
click at [553, 157] on span "Auto Bidder" at bounding box center [557, 154] width 48 height 8
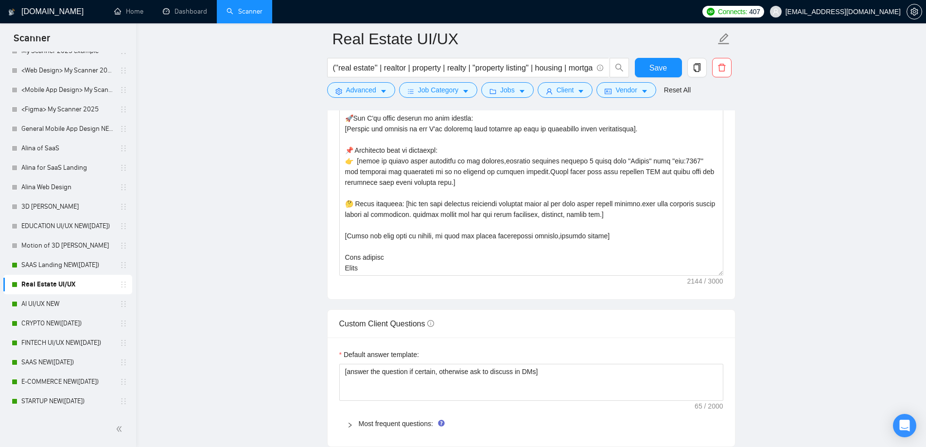
scroll to position [1118, 0]
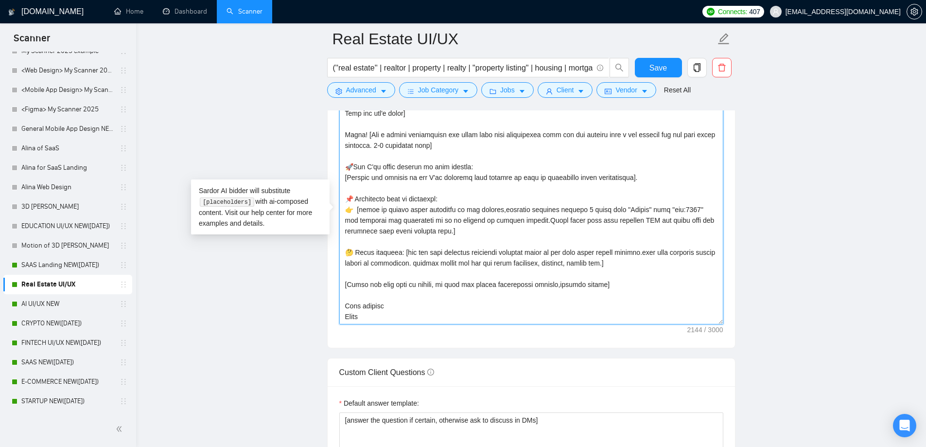
drag, startPoint x: 512, startPoint y: 209, endPoint x: 610, endPoint y: 214, distance: 97.4
click at [609, 214] on textarea "Cover letter template:" at bounding box center [531, 215] width 384 height 219
click at [610, 214] on textarea "Cover letter template:" at bounding box center [531, 215] width 384 height 219
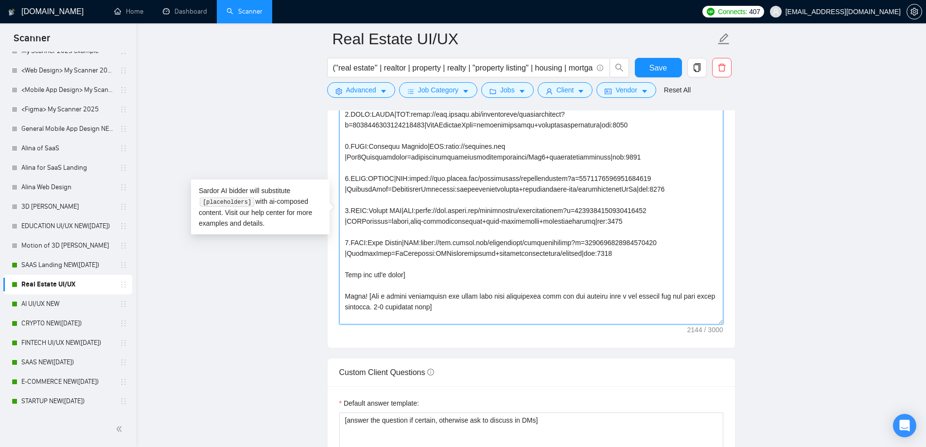
scroll to position [0, 0]
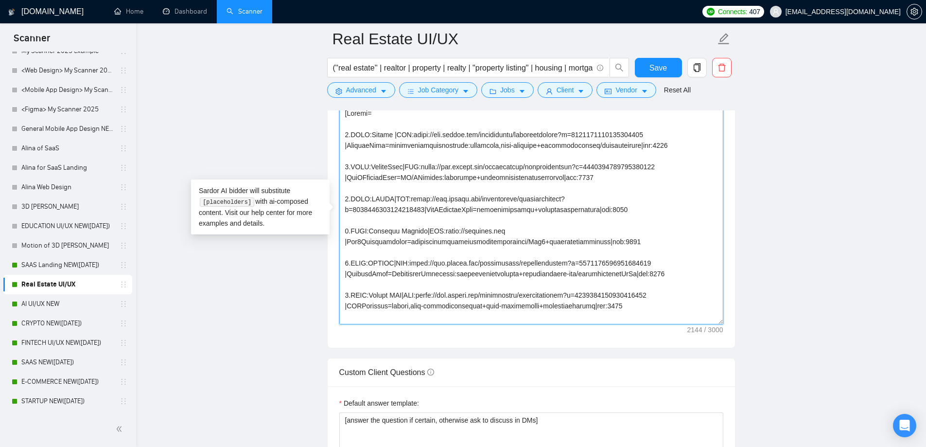
click at [491, 186] on textarea "Cover letter template:" at bounding box center [531, 215] width 384 height 219
click at [483, 195] on textarea "Cover letter template:" at bounding box center [531, 215] width 384 height 219
click at [472, 188] on textarea "Cover letter template:" at bounding box center [531, 215] width 384 height 219
